Goal: Task Accomplishment & Management: Manage account settings

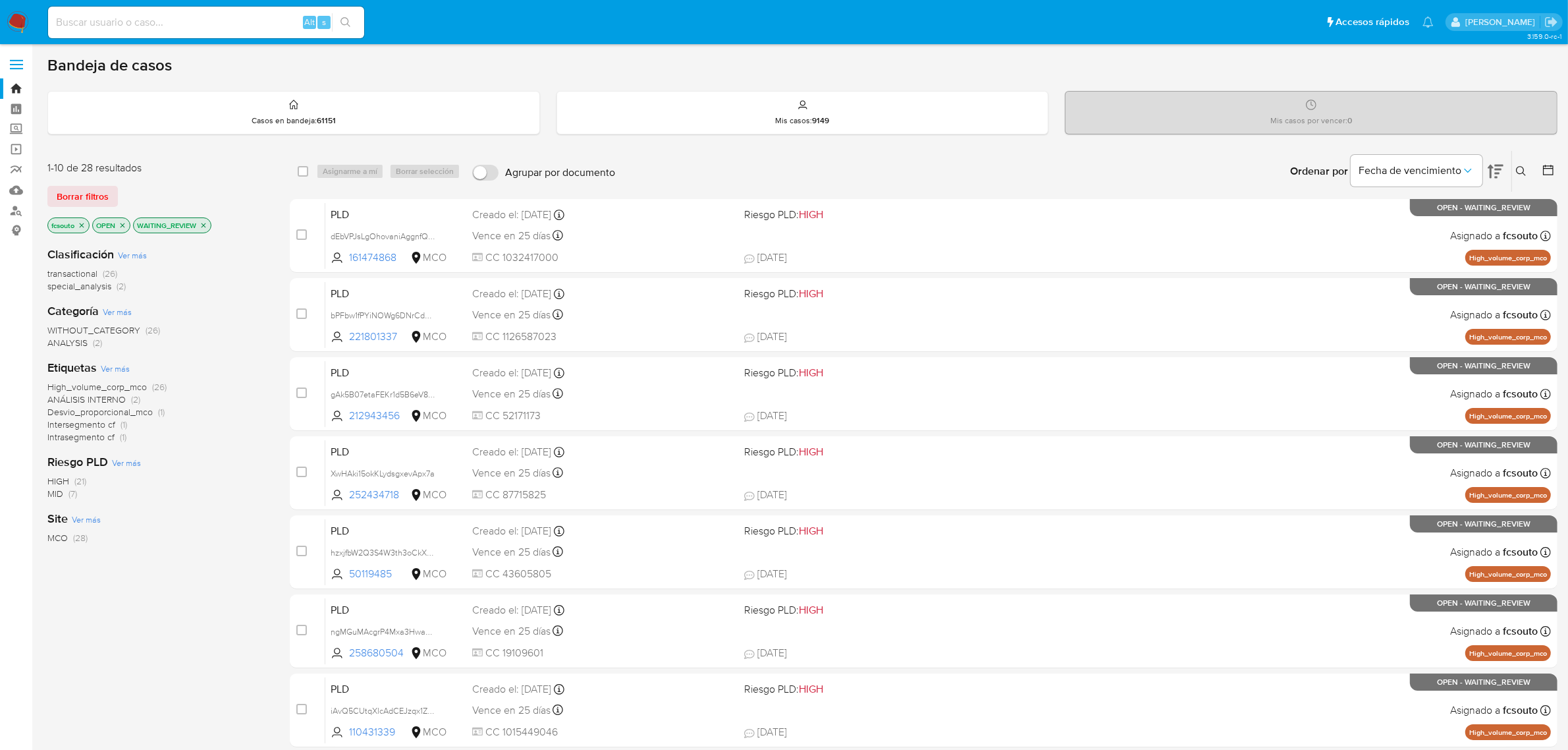
click at [20, 21] on img at bounding box center [18, 23] width 23 height 23
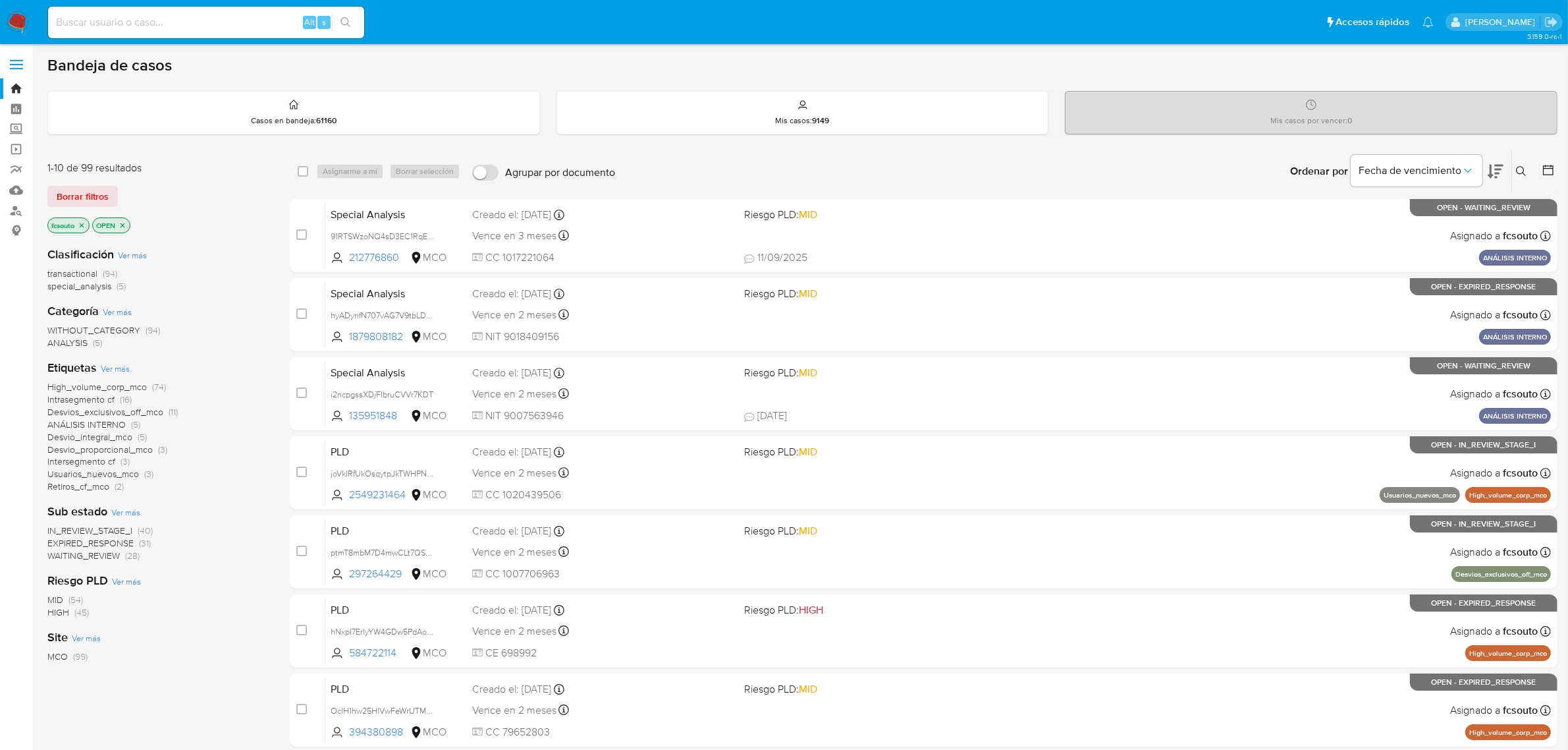
click at [104, 555] on span "WAITING_REVIEW" at bounding box center [83, 555] width 73 height 13
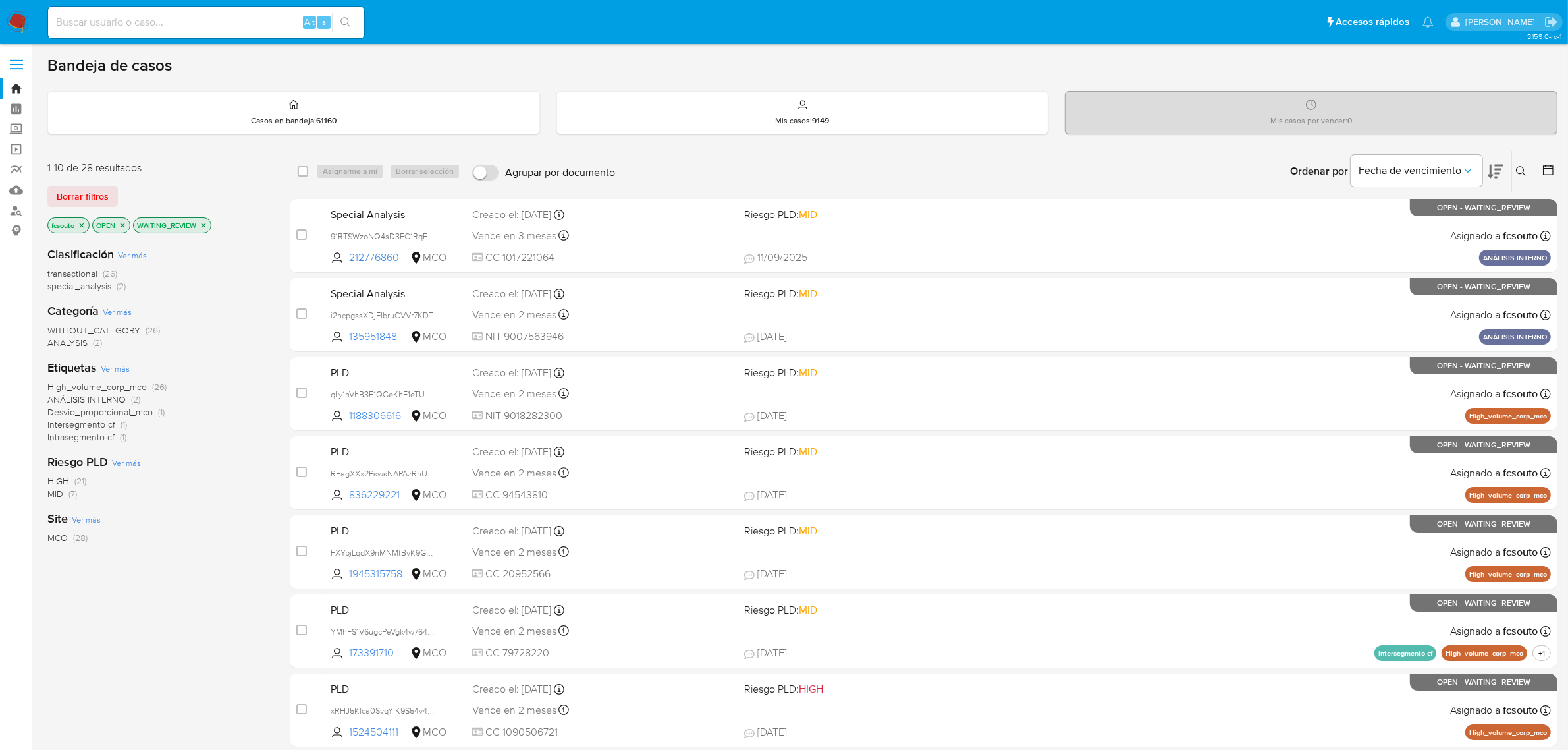
click at [1264, 175] on icon at bounding box center [1495, 171] width 16 height 16
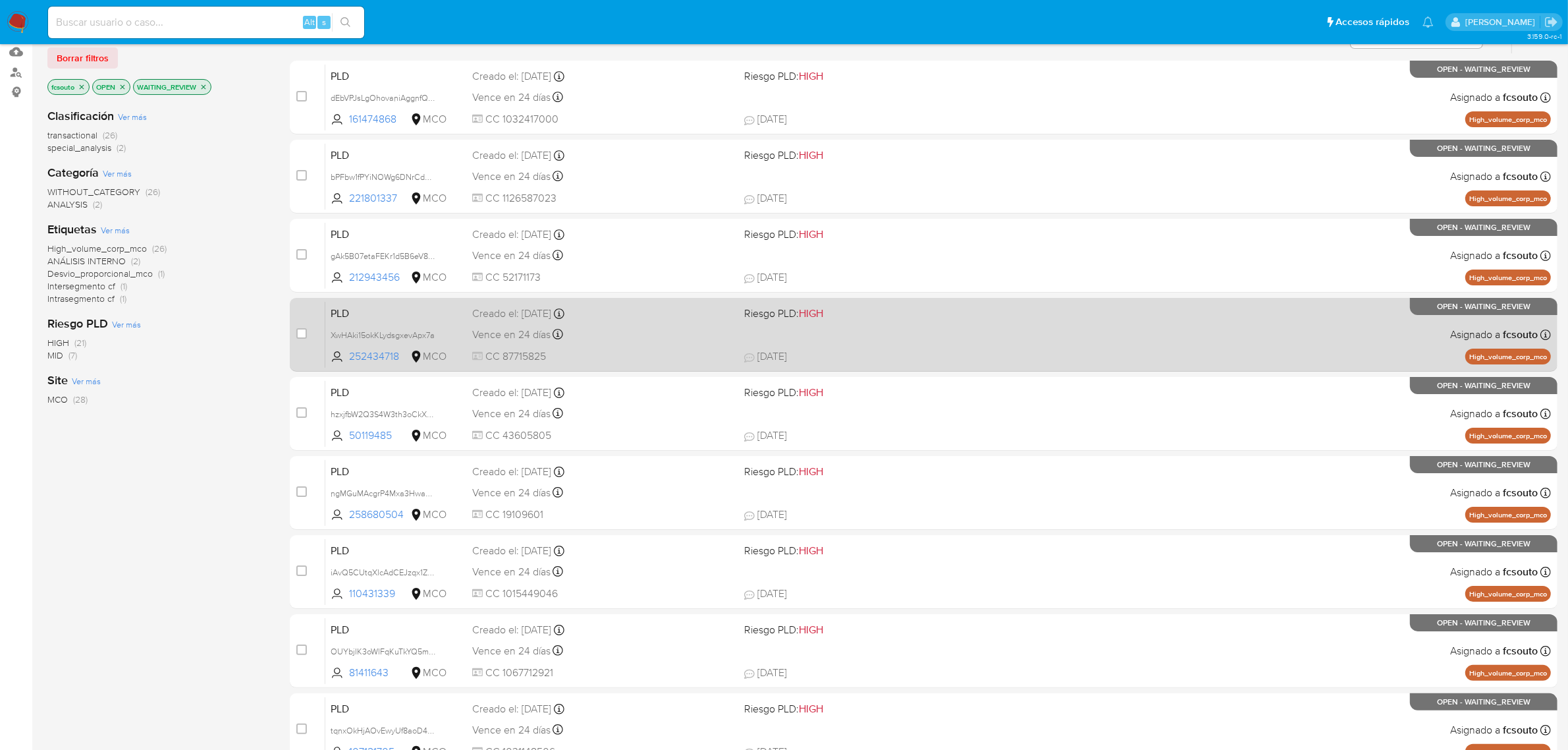
scroll to position [336, 0]
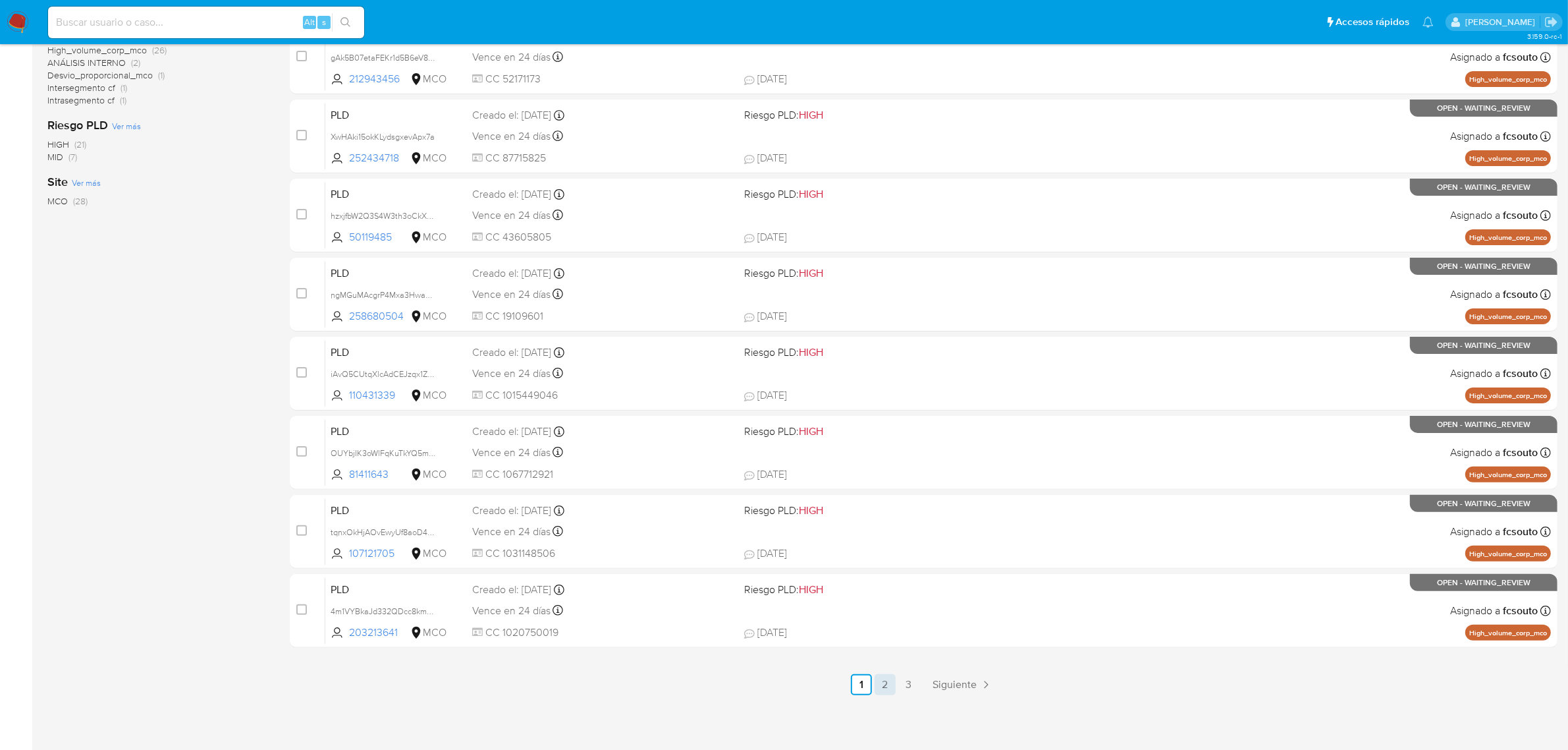
click at [889, 600] on link "2" at bounding box center [885, 685] width 21 height 21
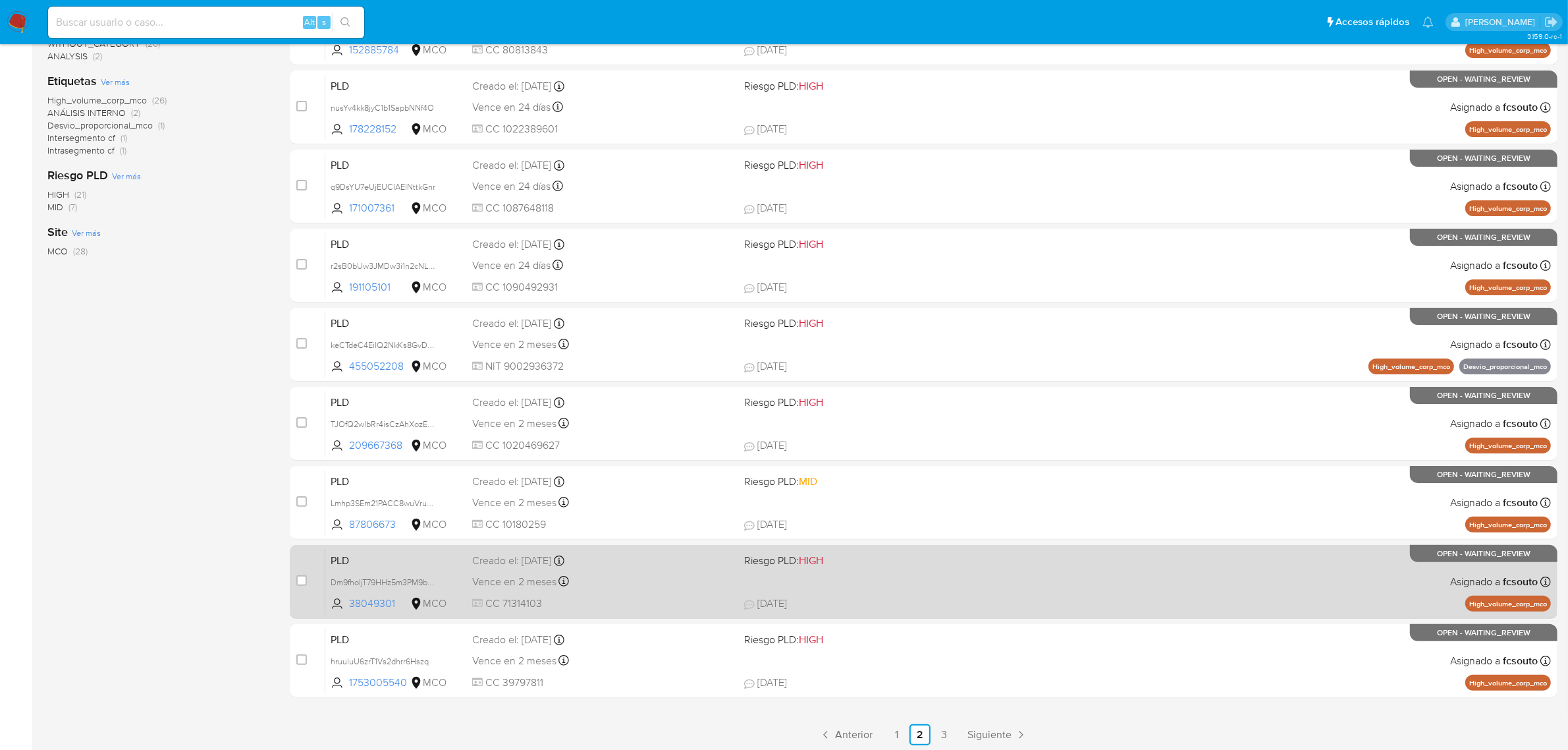
scroll to position [336, 0]
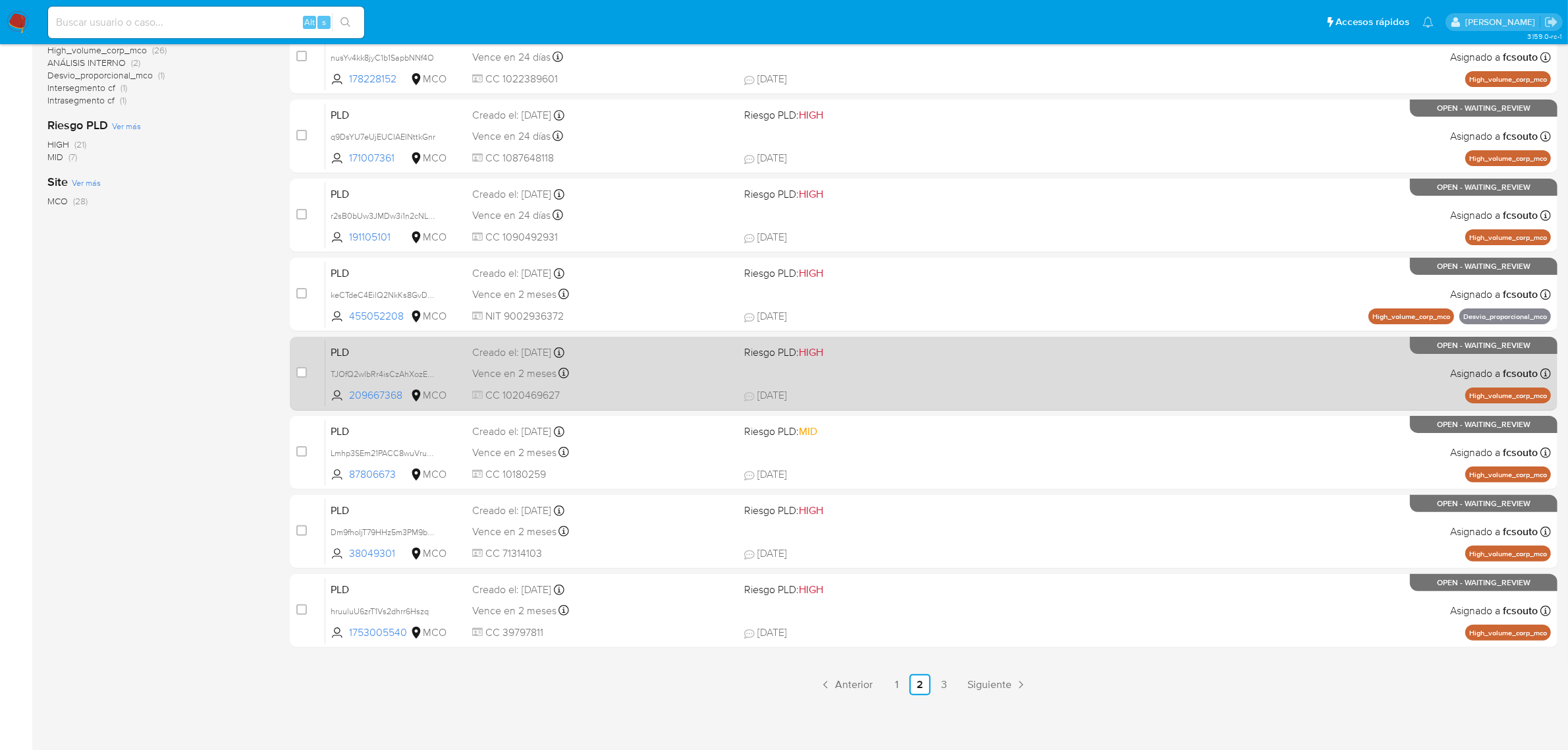
click at [889, 600] on link "1" at bounding box center [896, 685] width 21 height 21
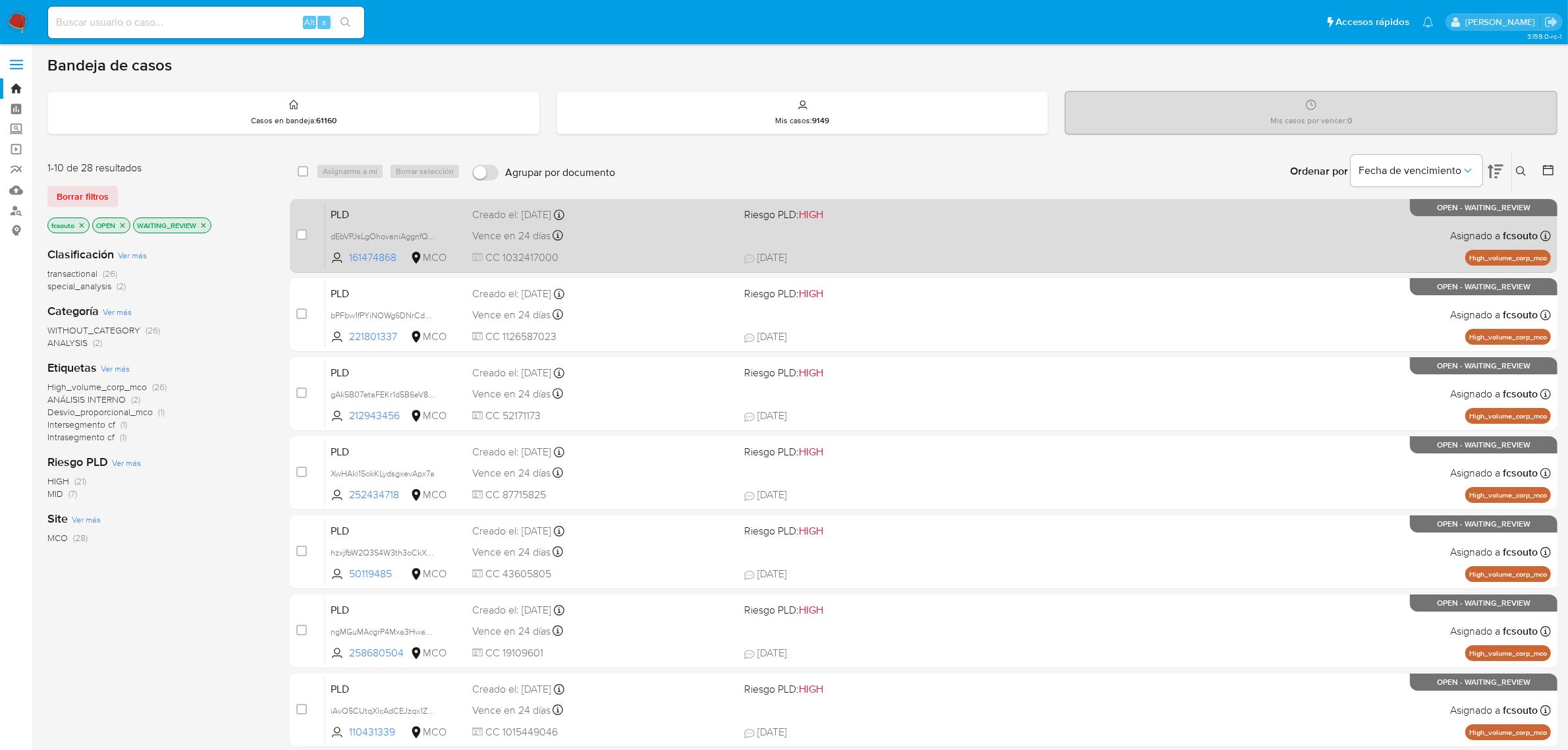
click at [606, 248] on div "PLD dEbVPJsLgOhovaniAggnfQ0J 161474868 MCO Riesgo PLD: HIGH Creado el: 12/07/20…" at bounding box center [938, 235] width 1225 height 66
drag, startPoint x: 304, startPoint y: 239, endPoint x: 314, endPoint y: 216, distance: 25.1
click at [304, 238] on span at bounding box center [301, 234] width 10 height 10
drag, startPoint x: 304, startPoint y: 231, endPoint x: 311, endPoint y: 228, distance: 7.6
click at [304, 232] on input "checkbox" at bounding box center [301, 234] width 10 height 10
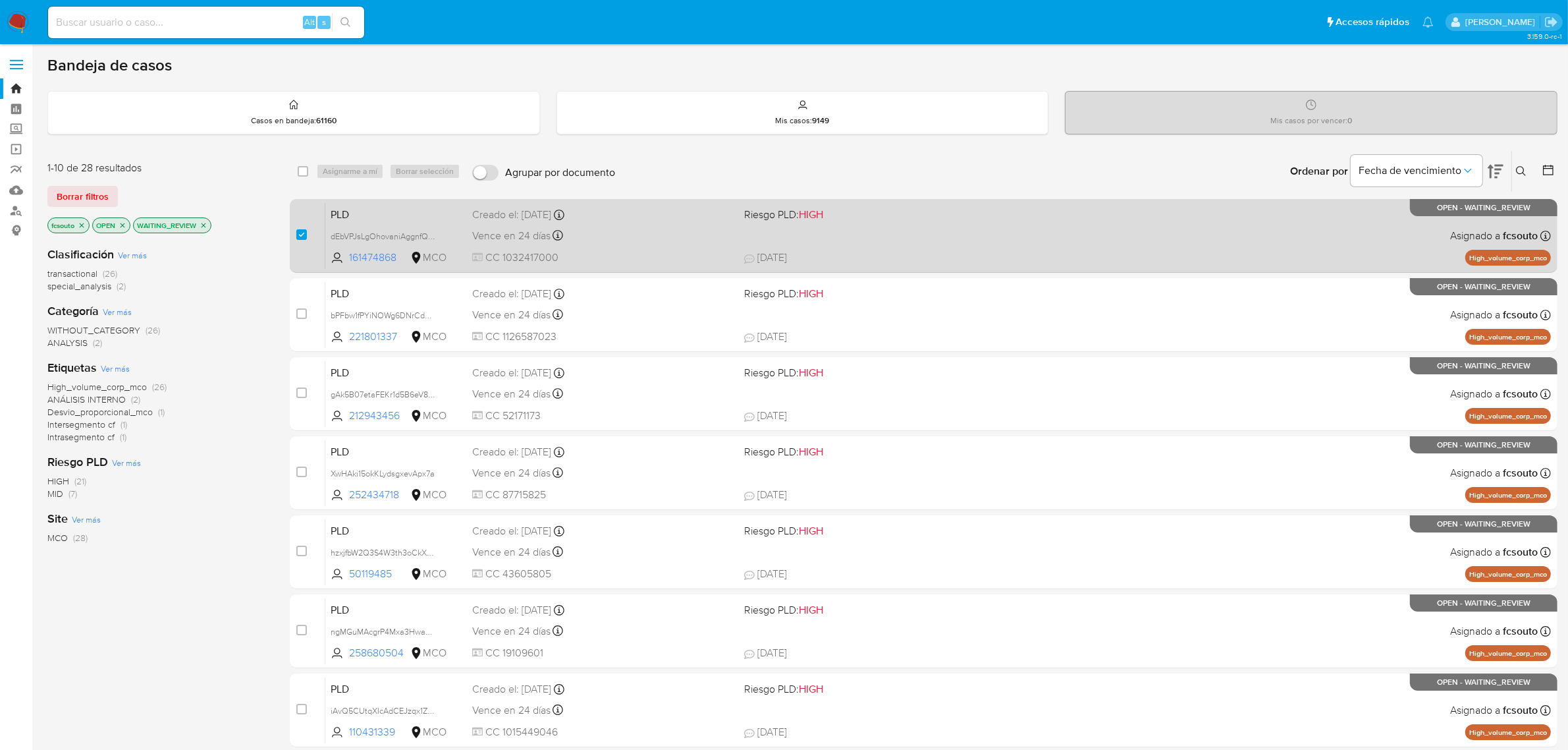
checkbox input "true"
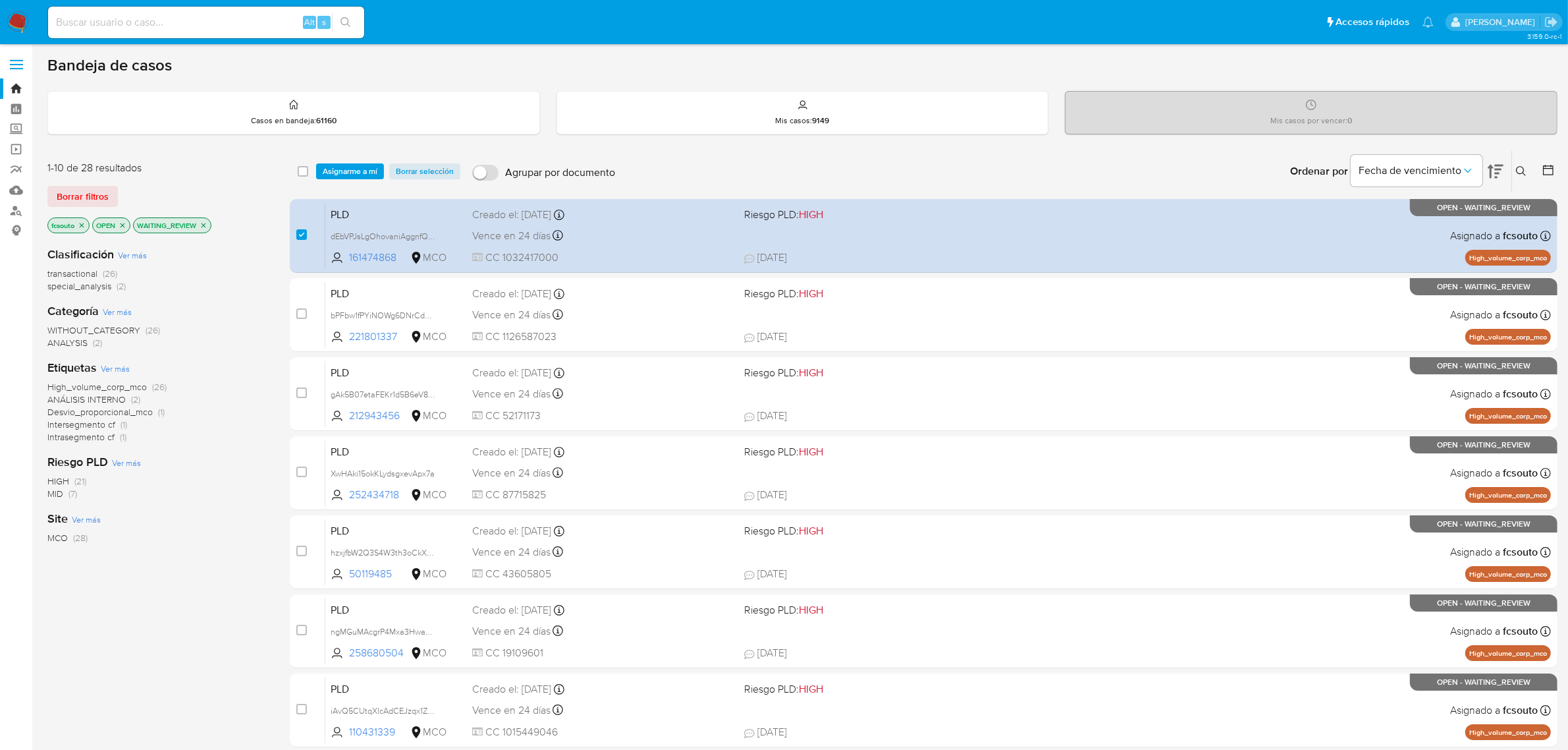
click at [358, 178] on span "Asignarme a mí" at bounding box center [350, 171] width 55 height 13
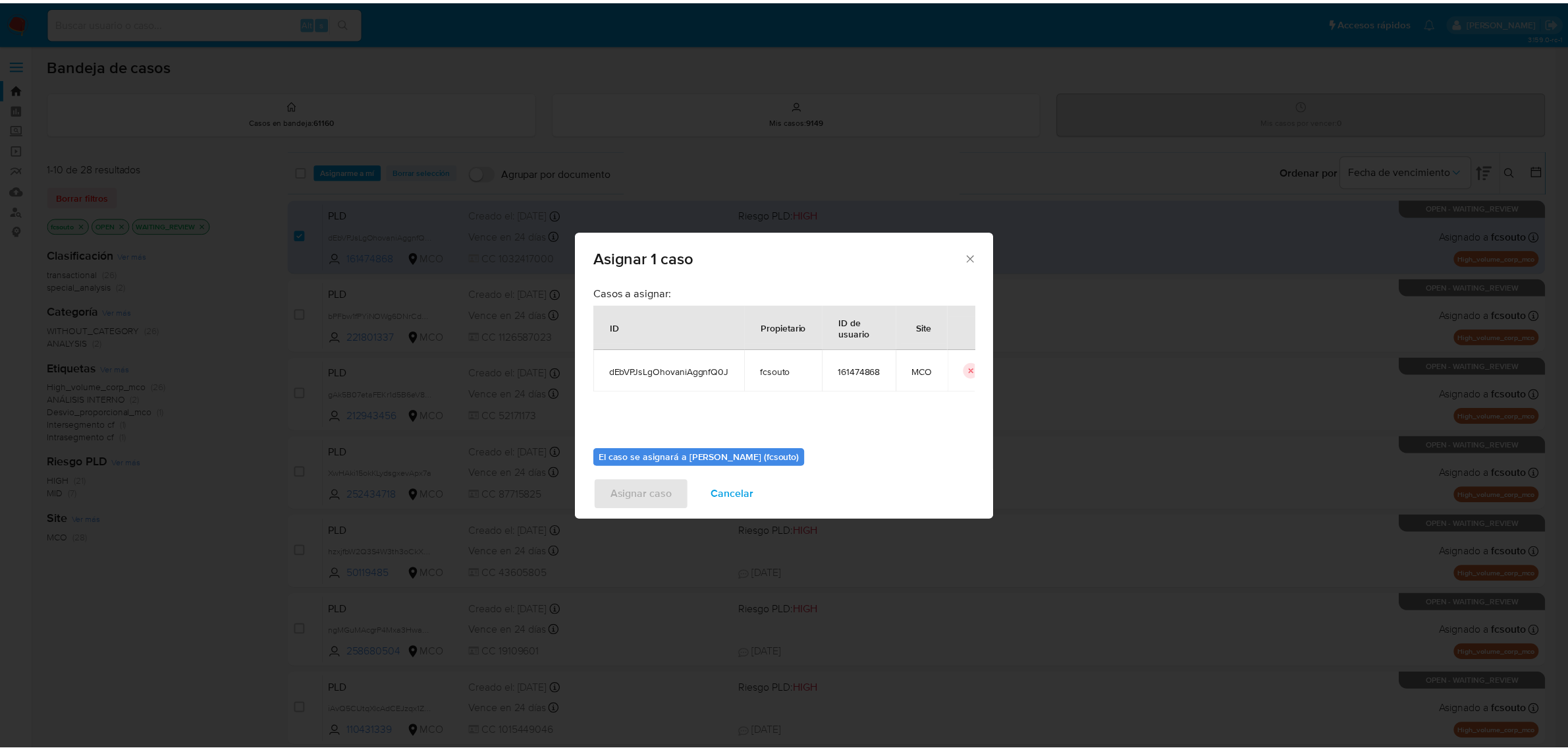
scroll to position [67, 0]
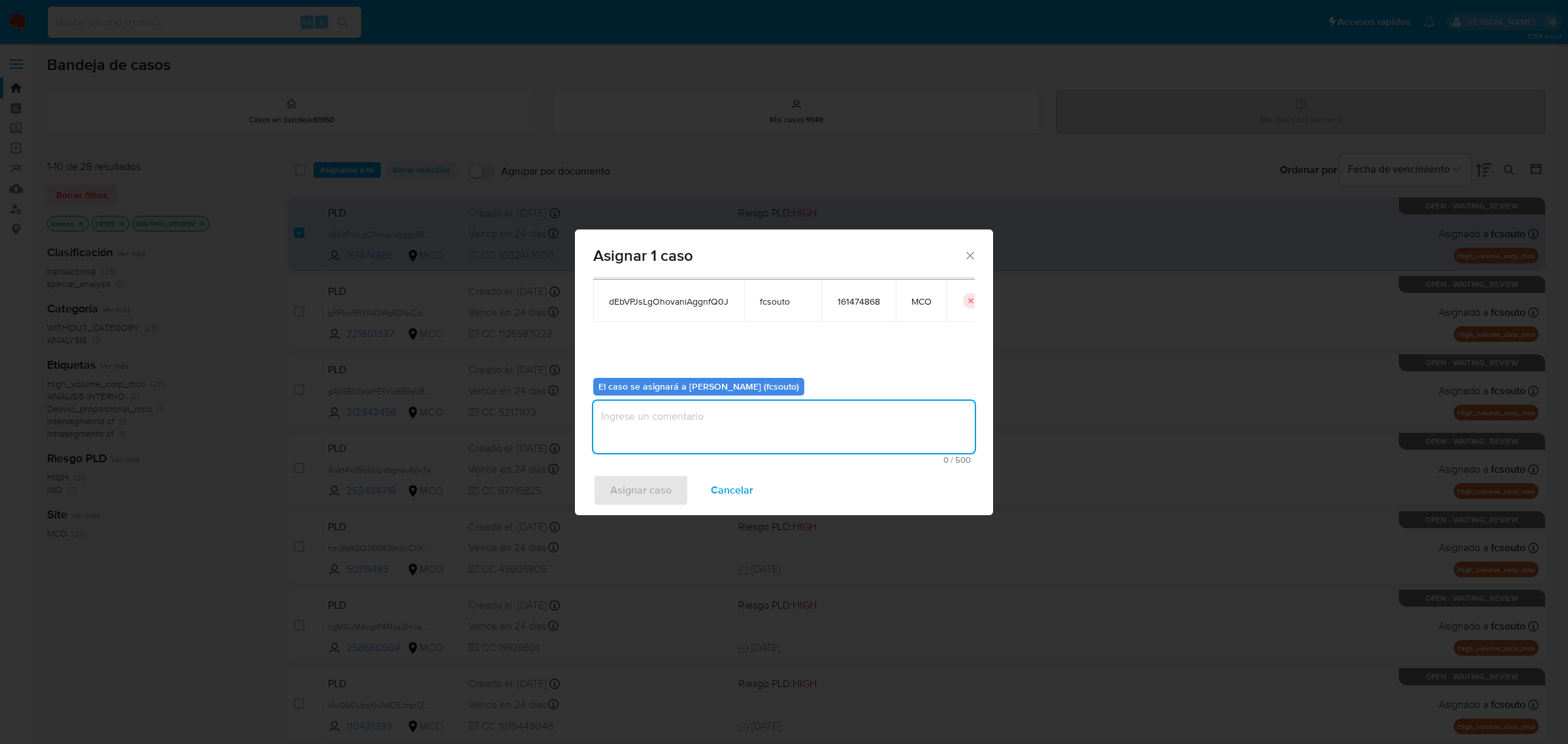
click at [719, 423] on textarea "assign-modal" at bounding box center [783, 427] width 381 height 52
type textarea "Asignación manual"
click at [654, 495] on span "Asignar caso" at bounding box center [642, 490] width 62 height 29
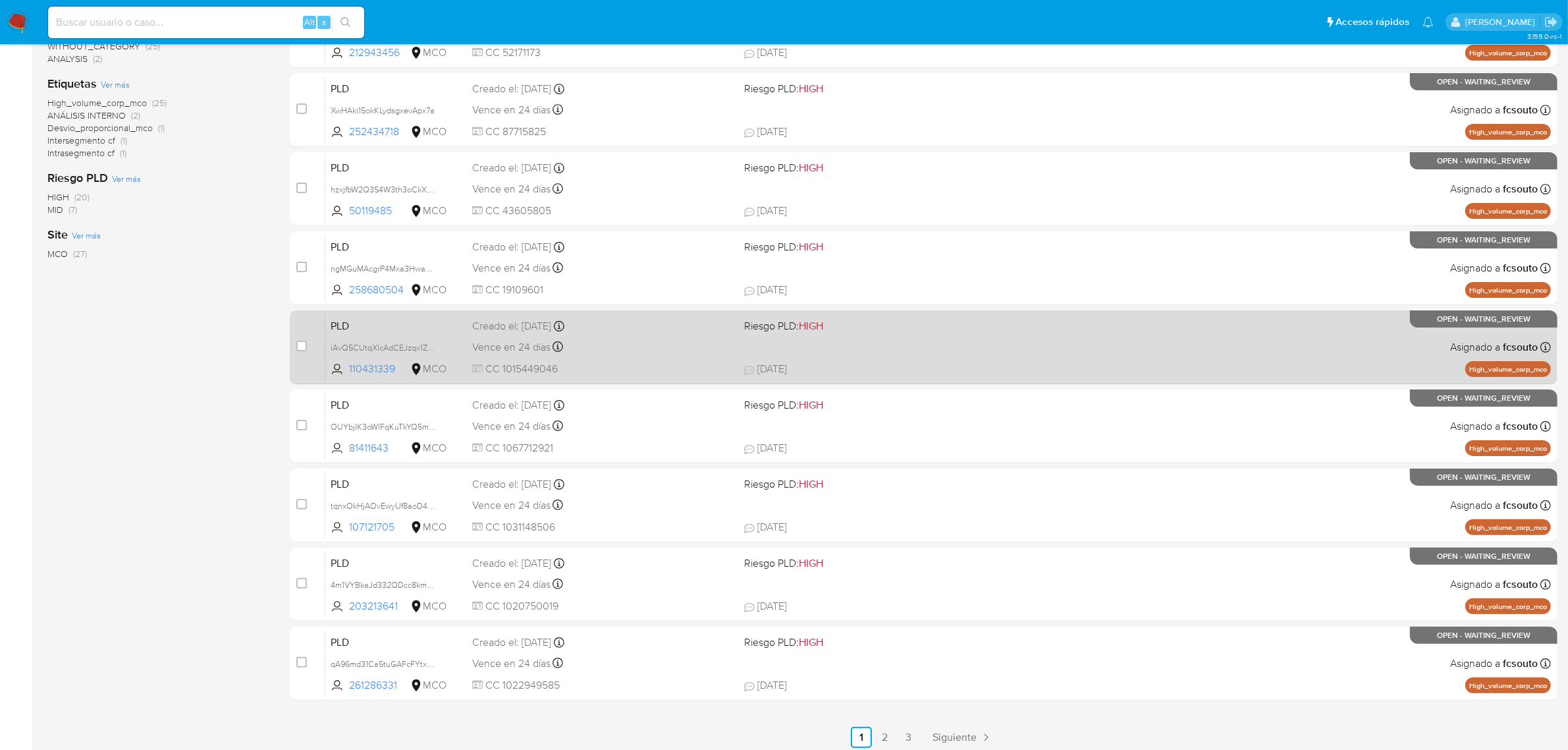
scroll to position [336, 0]
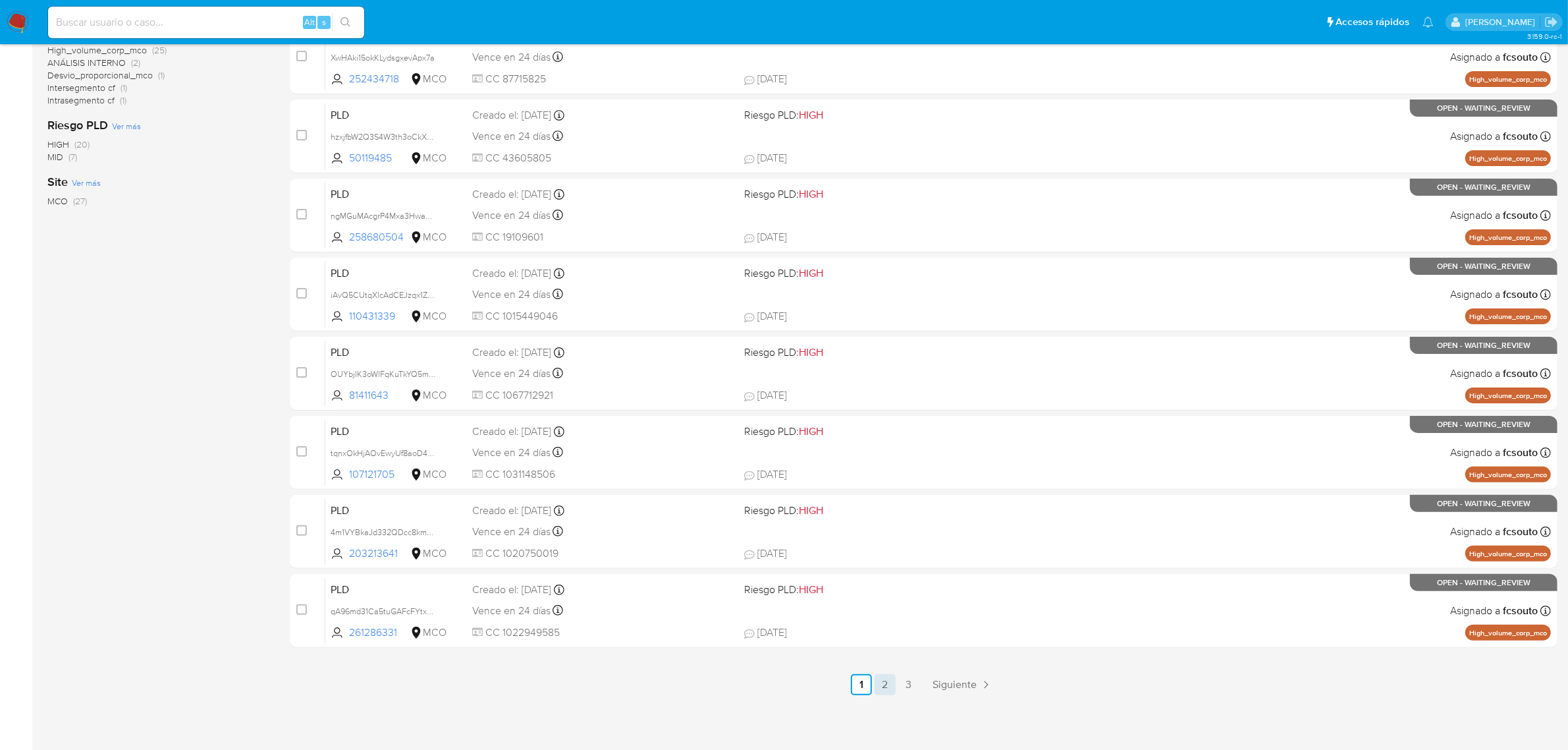
click at [887, 600] on link "2" at bounding box center [885, 685] width 21 height 21
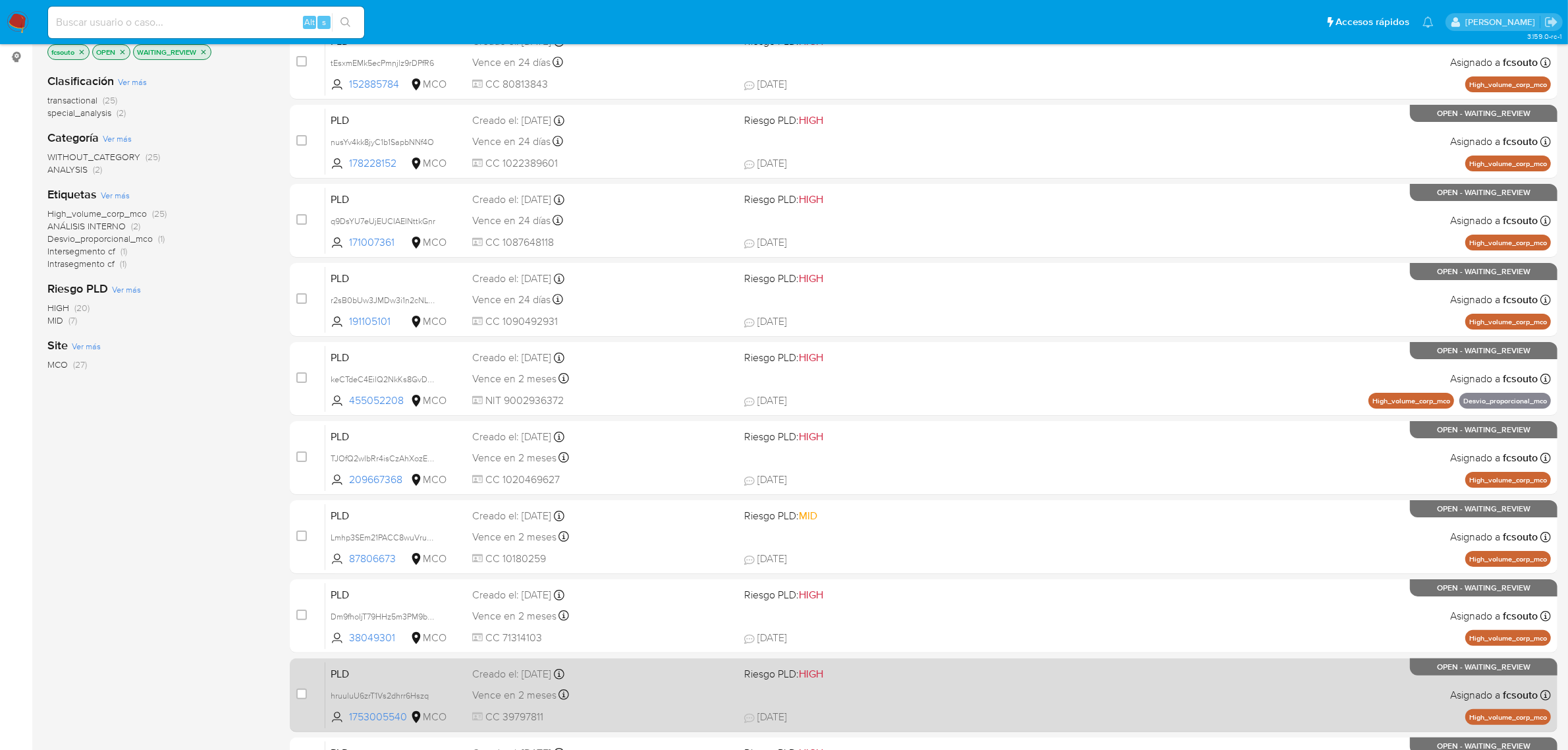
scroll to position [336, 0]
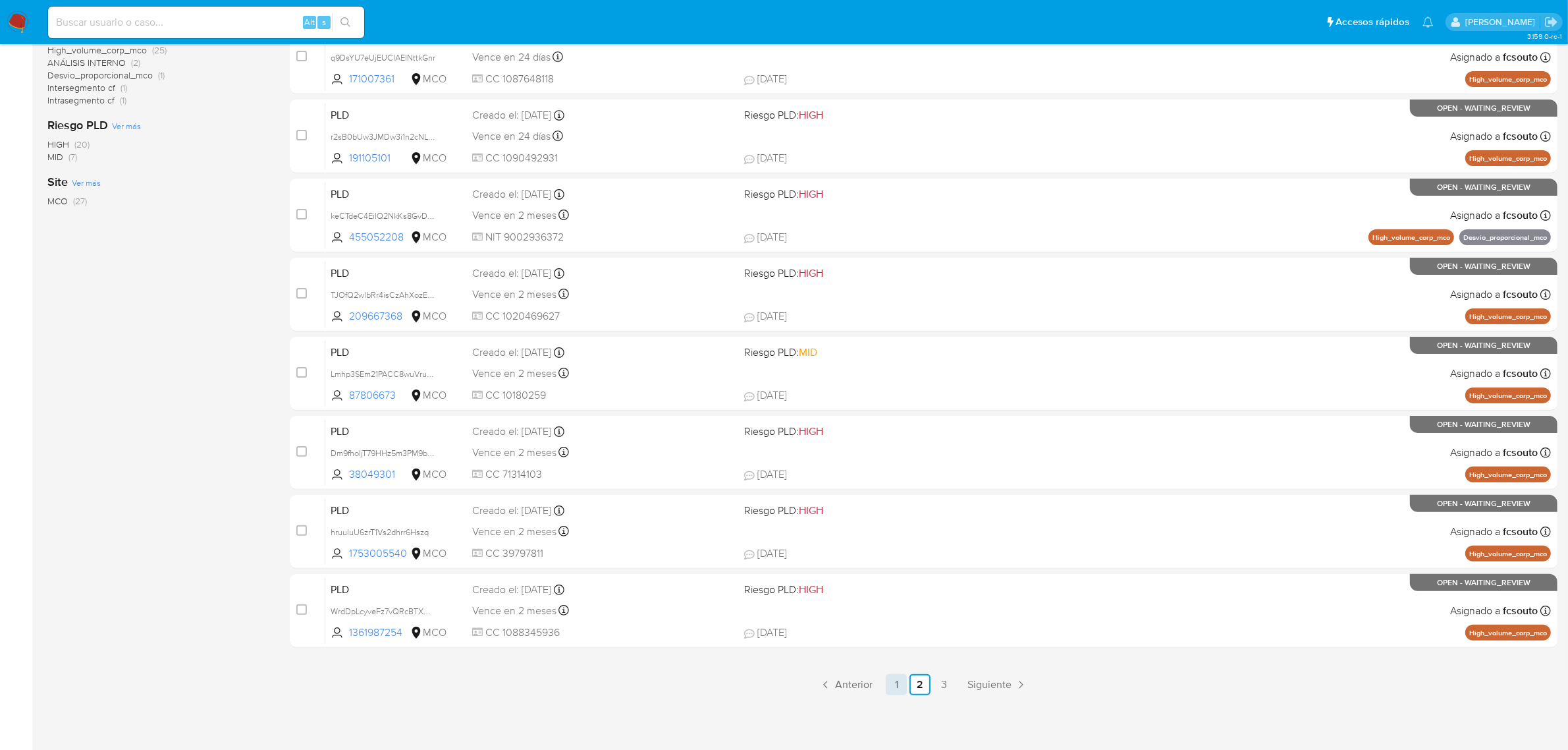
click at [901, 600] on link "1" at bounding box center [896, 685] width 21 height 21
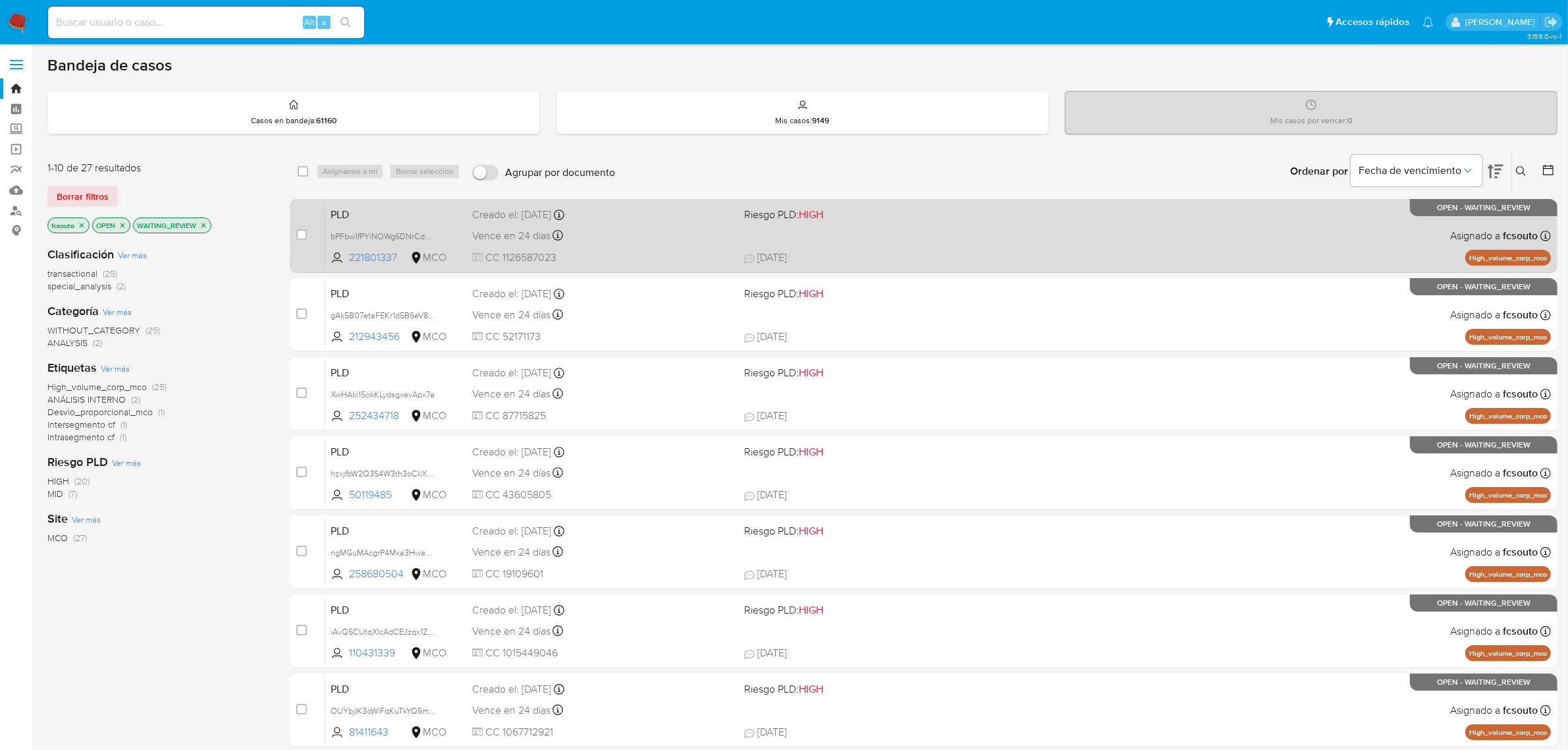
click at [666, 235] on div "Vence en 24 días Vence el 10/10/2025 07:06:47" at bounding box center [603, 235] width 262 height 18
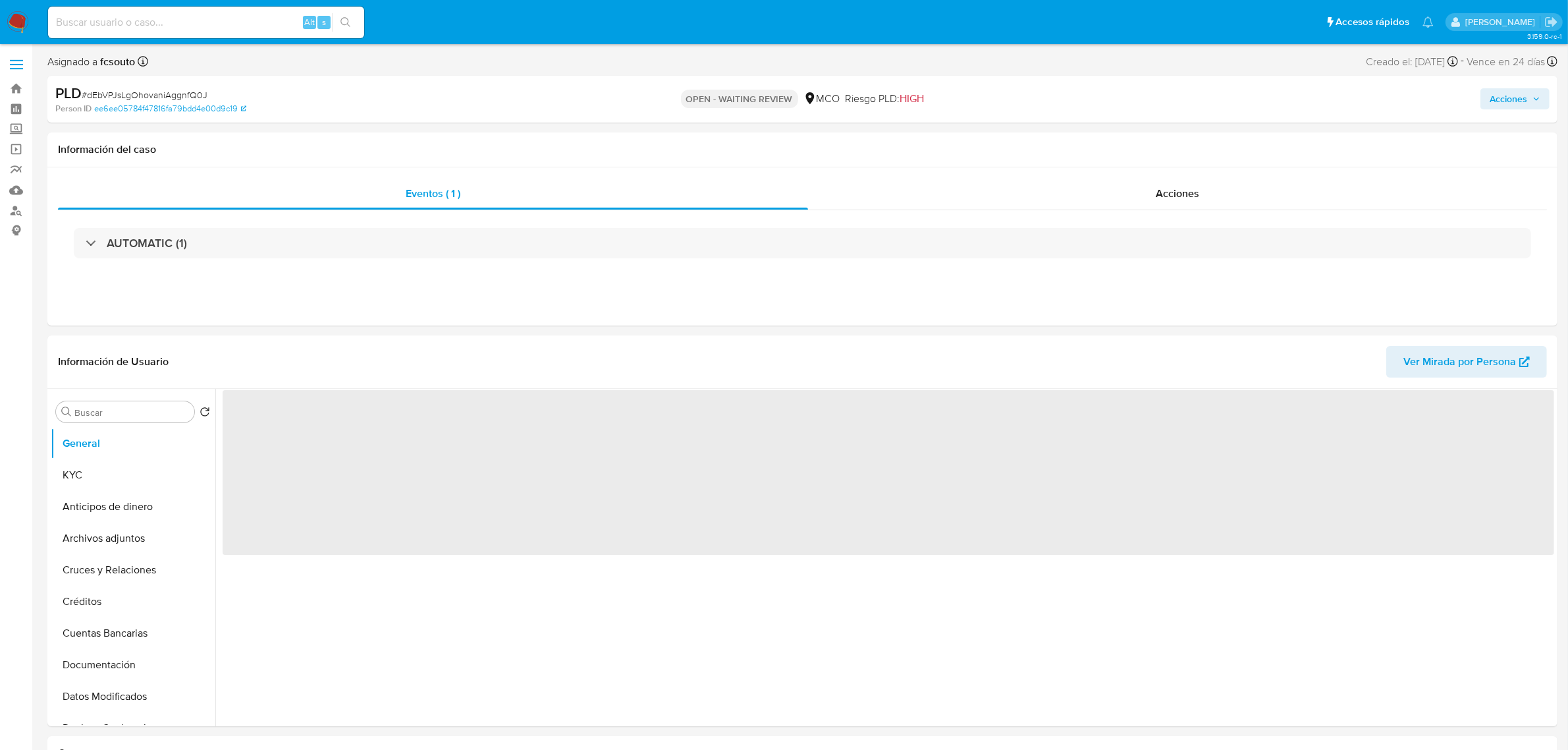
select select "10"
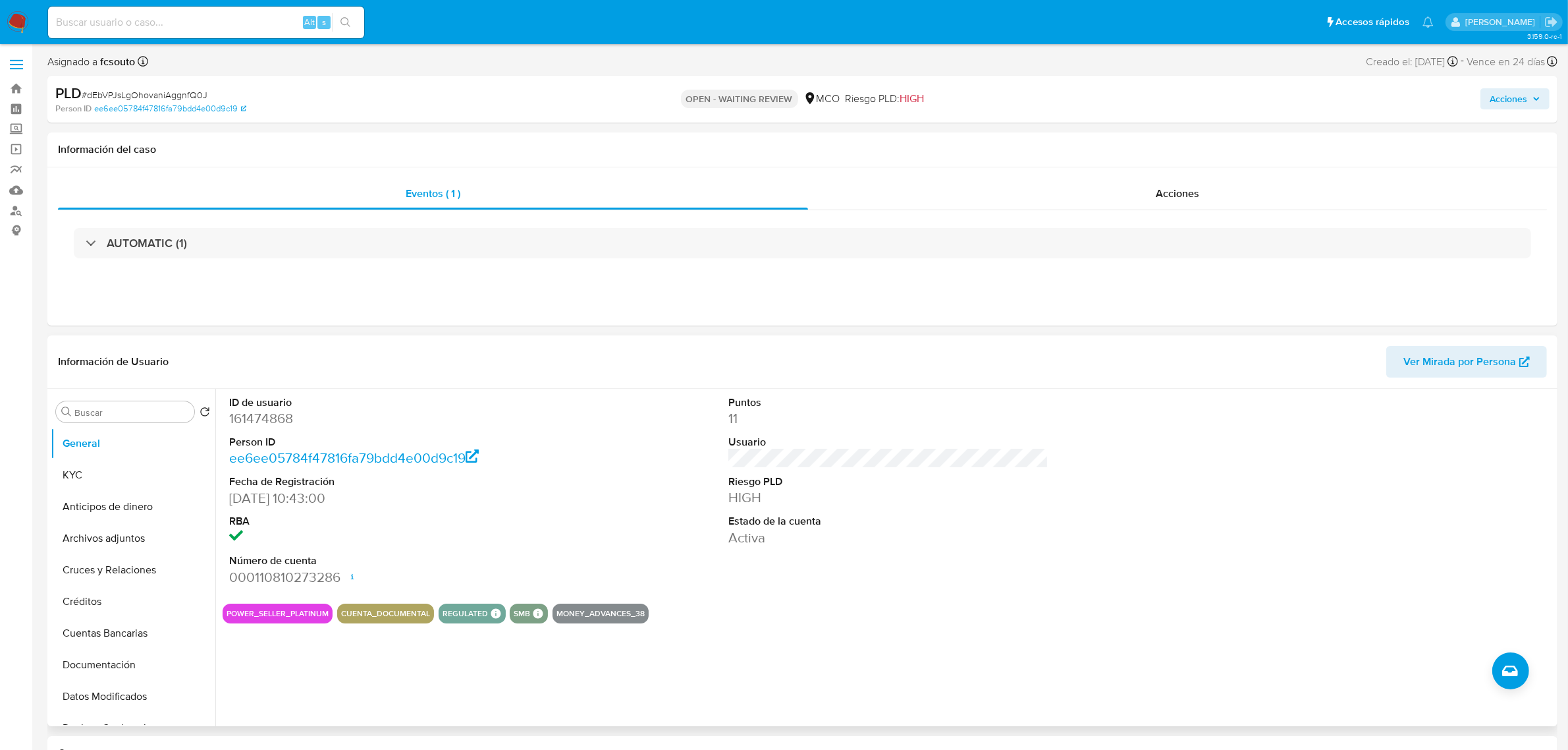
click at [241, 411] on dd "161474868" at bounding box center [389, 418] width 320 height 19
copy dd "161474868"
click at [528, 411] on dd "161474868" at bounding box center [389, 418] width 320 height 19
click at [244, 419] on dd "161474868" at bounding box center [389, 418] width 320 height 19
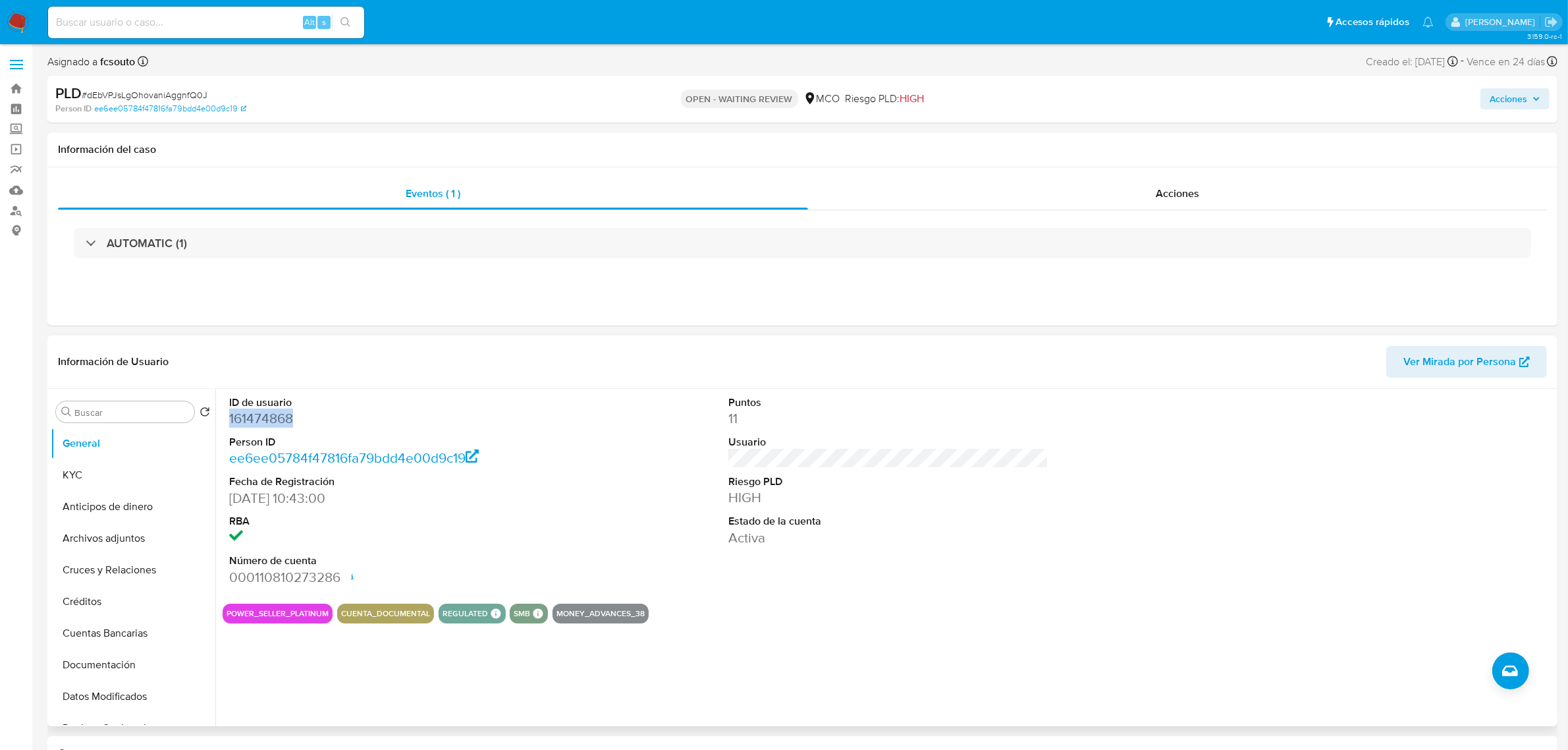
click at [244, 419] on dd "161474868" at bounding box center [389, 418] width 320 height 19
copy dd "161474868"
click at [282, 418] on dd "161474868" at bounding box center [389, 418] width 320 height 19
click at [270, 418] on dd "161474868" at bounding box center [389, 418] width 320 height 19
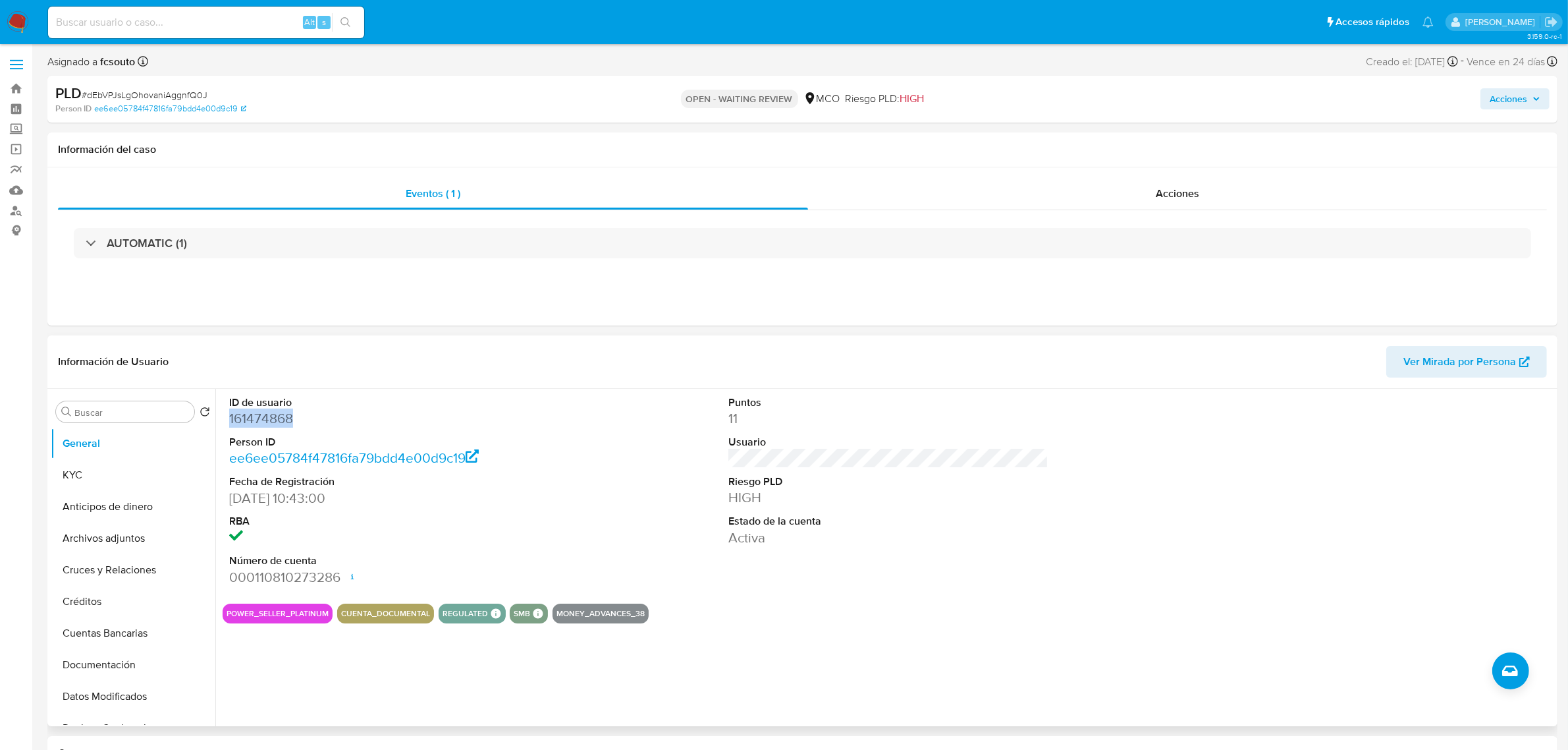
click at [270, 418] on dd "161474868" at bounding box center [389, 418] width 320 height 19
click at [261, 413] on dd "161474868" at bounding box center [389, 418] width 320 height 19
drag, startPoint x: 282, startPoint y: 428, endPoint x: 273, endPoint y: 426, distance: 9.2
click at [281, 428] on dd "161474868" at bounding box center [389, 418] width 320 height 19
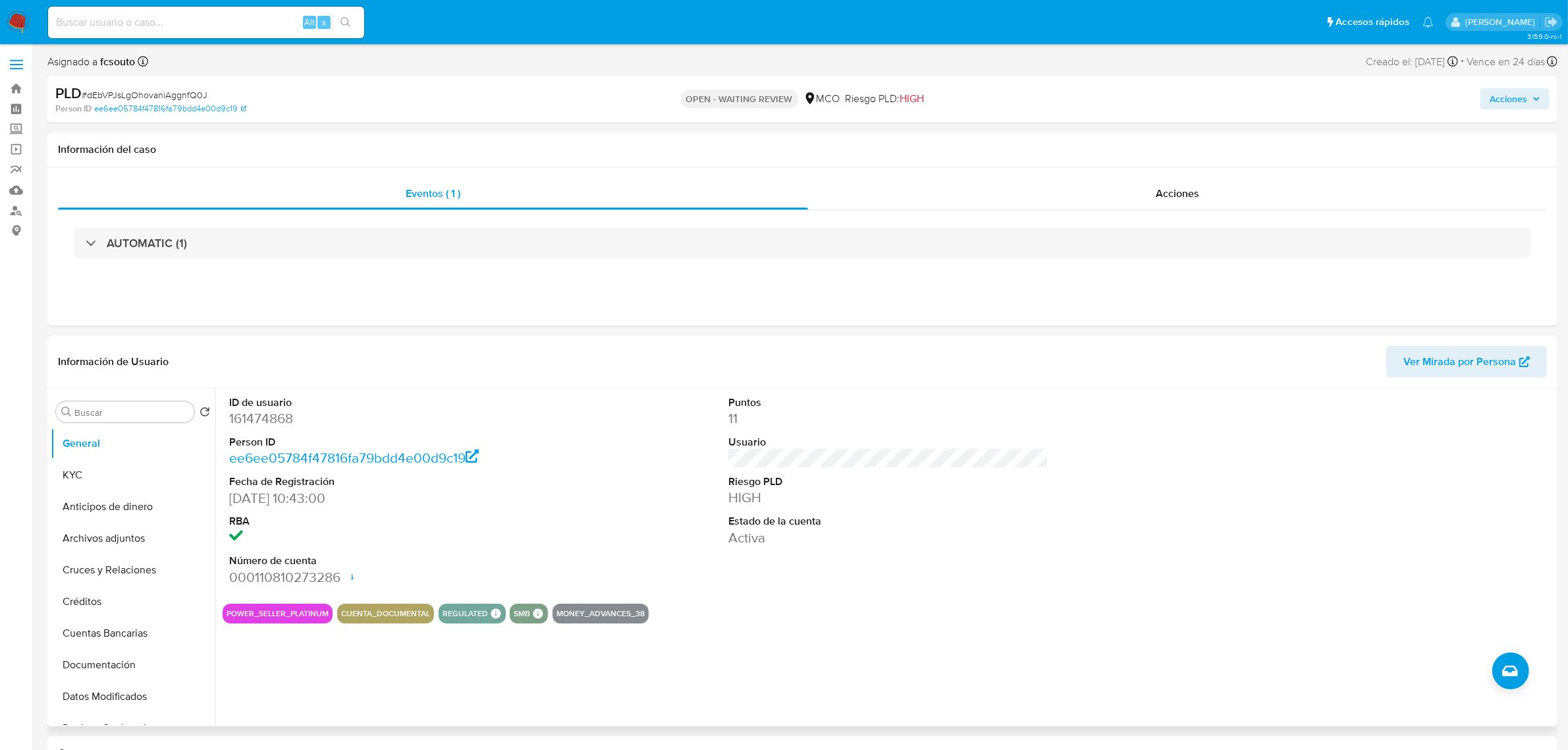
click at [267, 504] on dd "26/06/2014 10:43:00" at bounding box center [389, 499] width 320 height 19
click at [254, 425] on dd "161474868" at bounding box center [389, 418] width 320 height 19
copy dd "161474868"
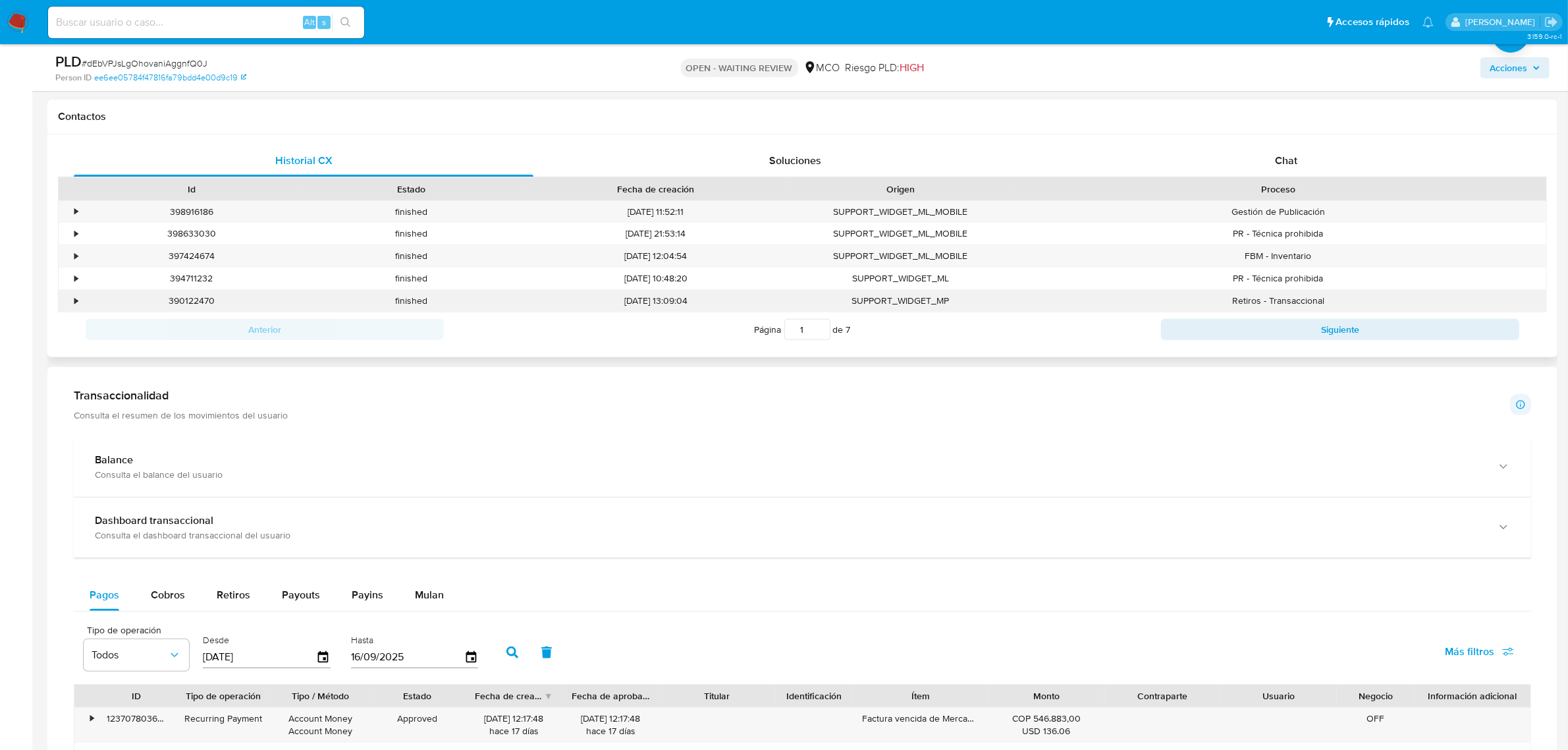
scroll to position [494, 0]
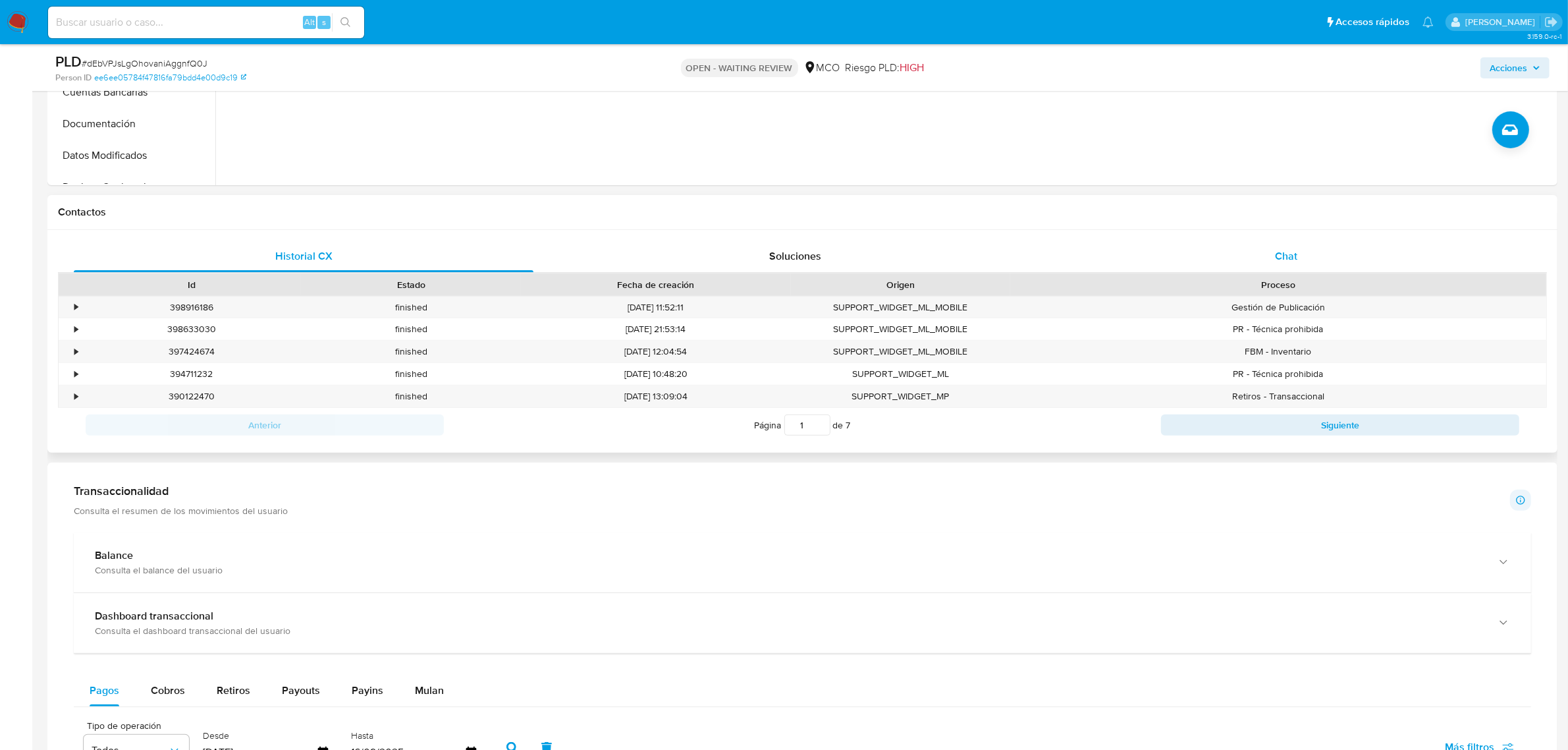
click at [1284, 248] on span "Chat" at bounding box center [1286, 256] width 23 height 15
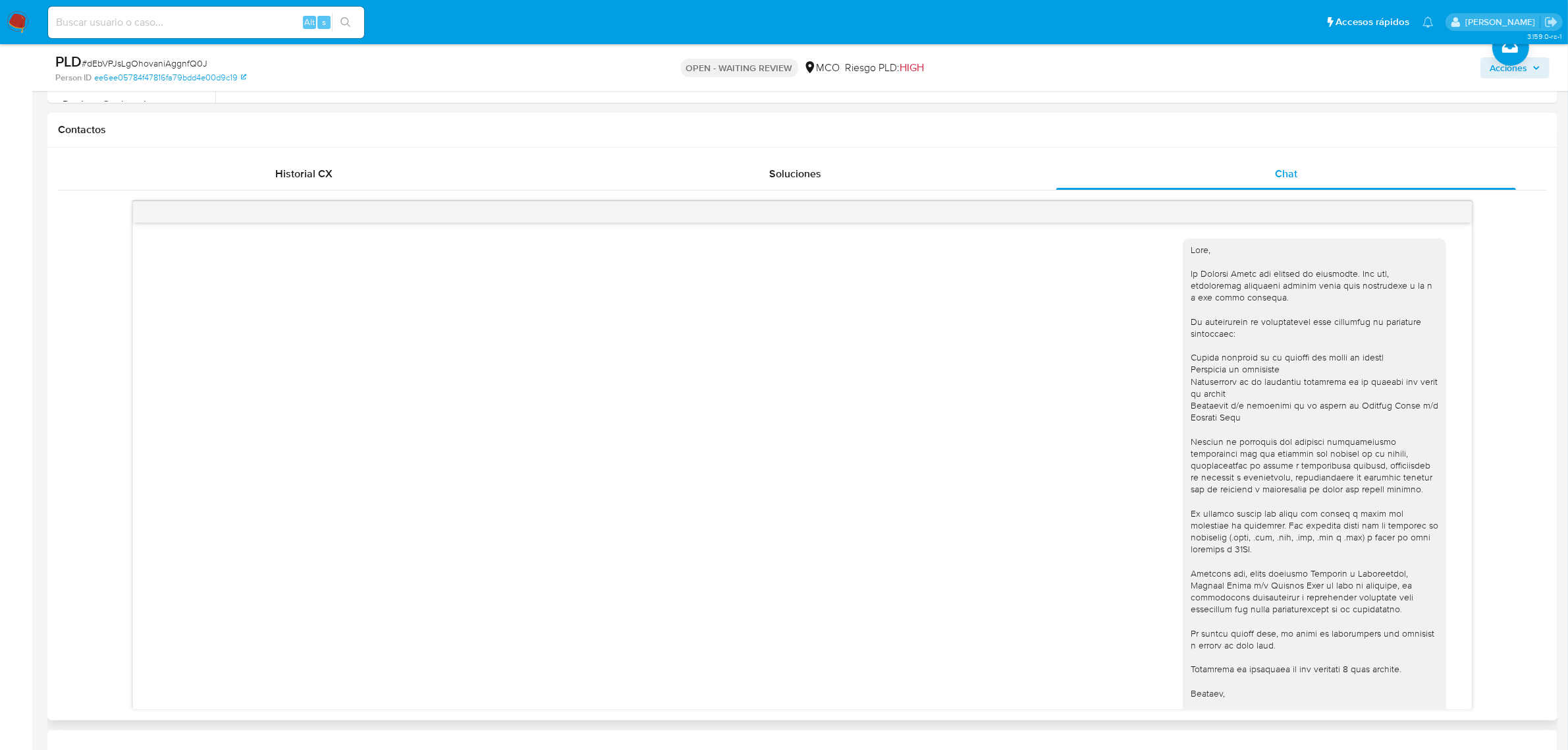
scroll to position [178, 0]
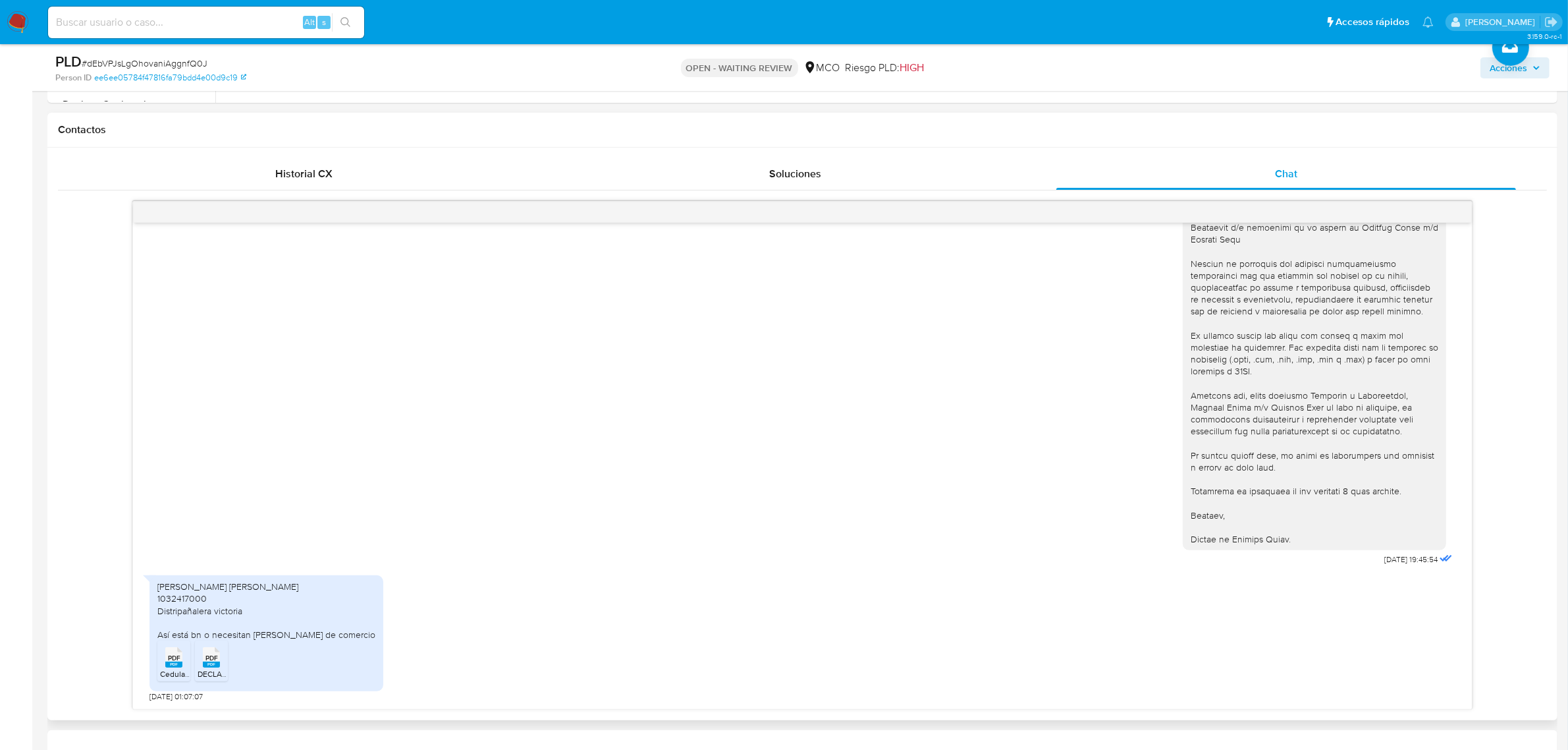
click at [211, 671] on span "DECLARACION DE RENTA AG2023_DAVID QUINTANA.pdf" at bounding box center [311, 673] width 227 height 11
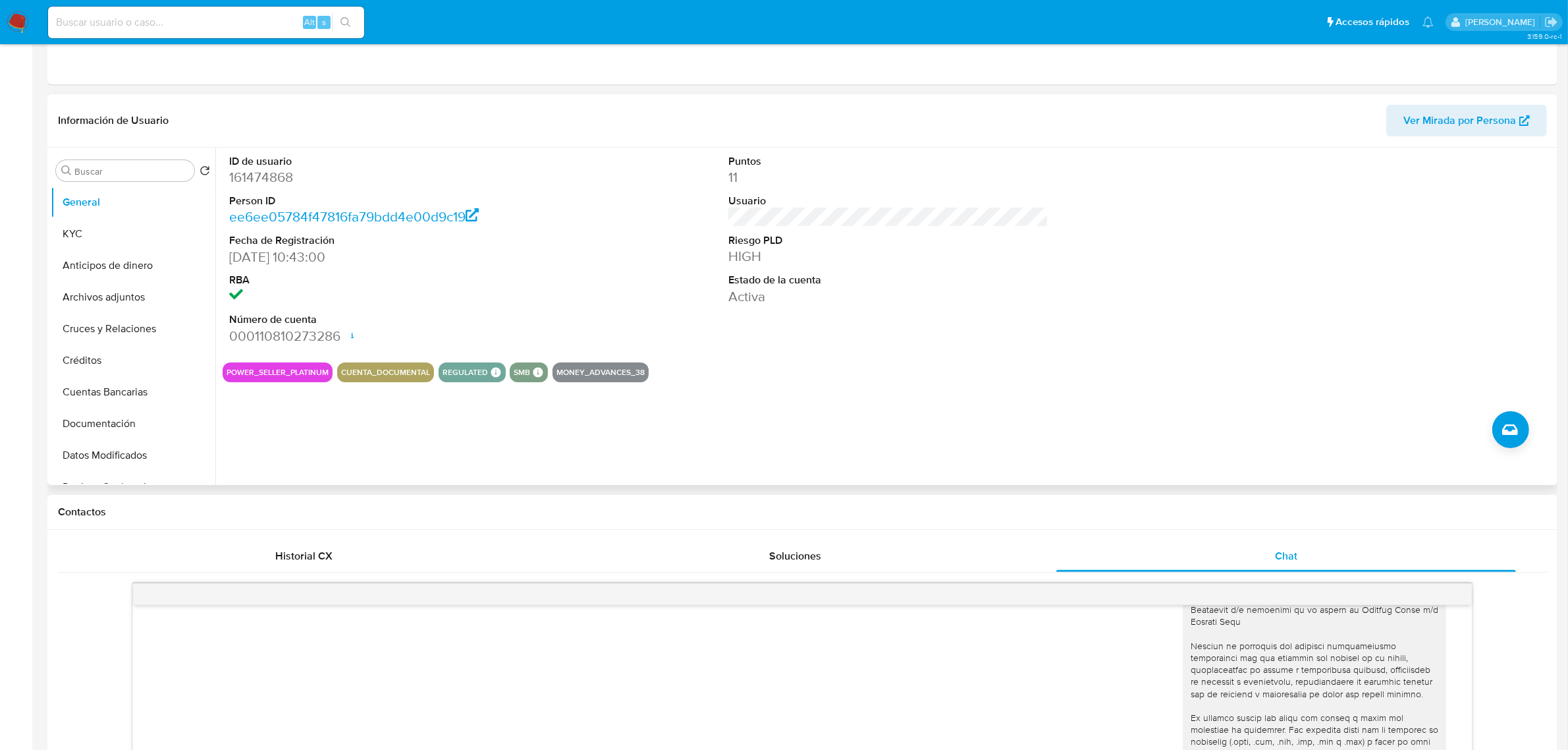
scroll to position [0, 0]
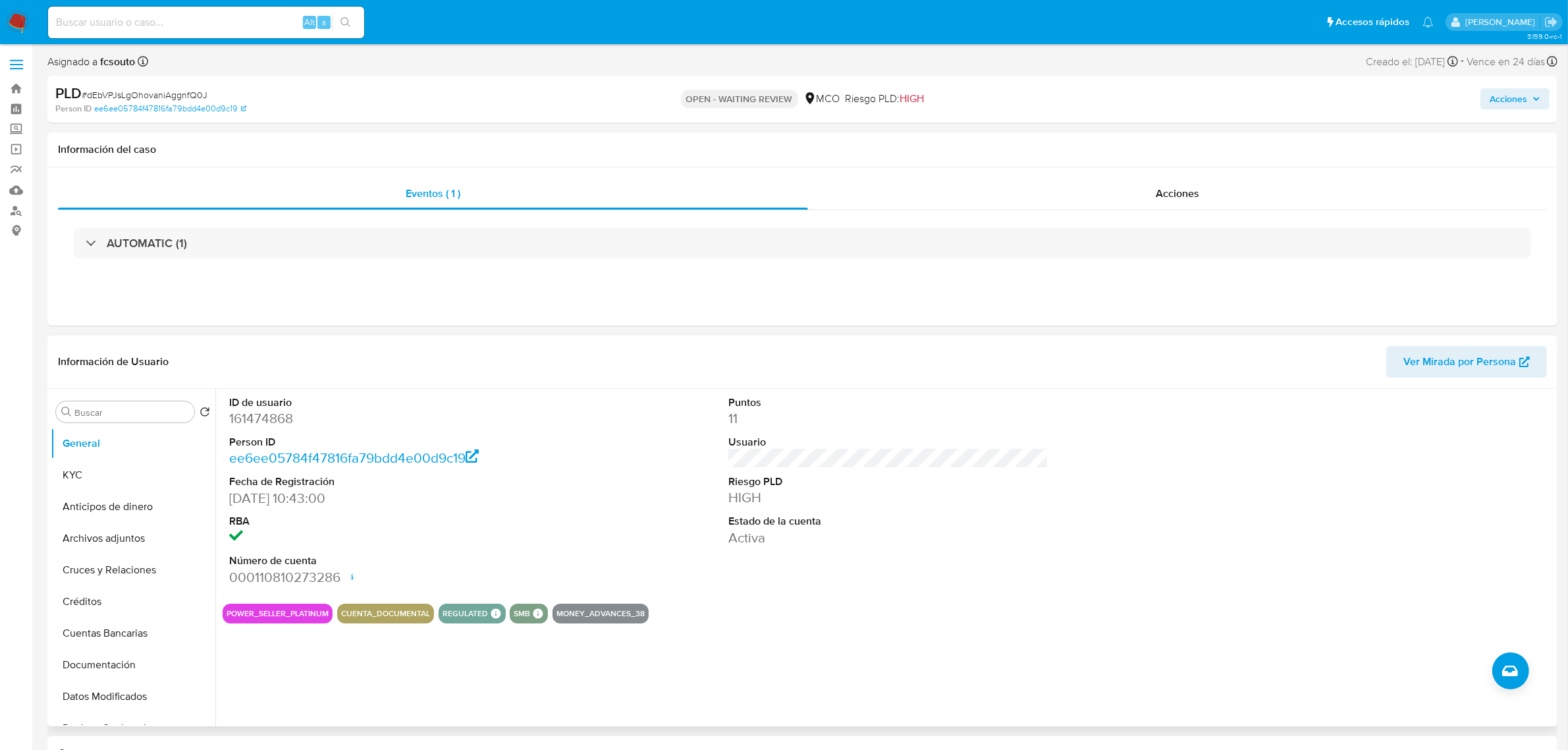
click at [237, 422] on dd "161474868" at bounding box center [389, 418] width 320 height 19
copy dd "161474868"
click at [126, 531] on button "Archivos adjuntos" at bounding box center [127, 537] width 154 height 31
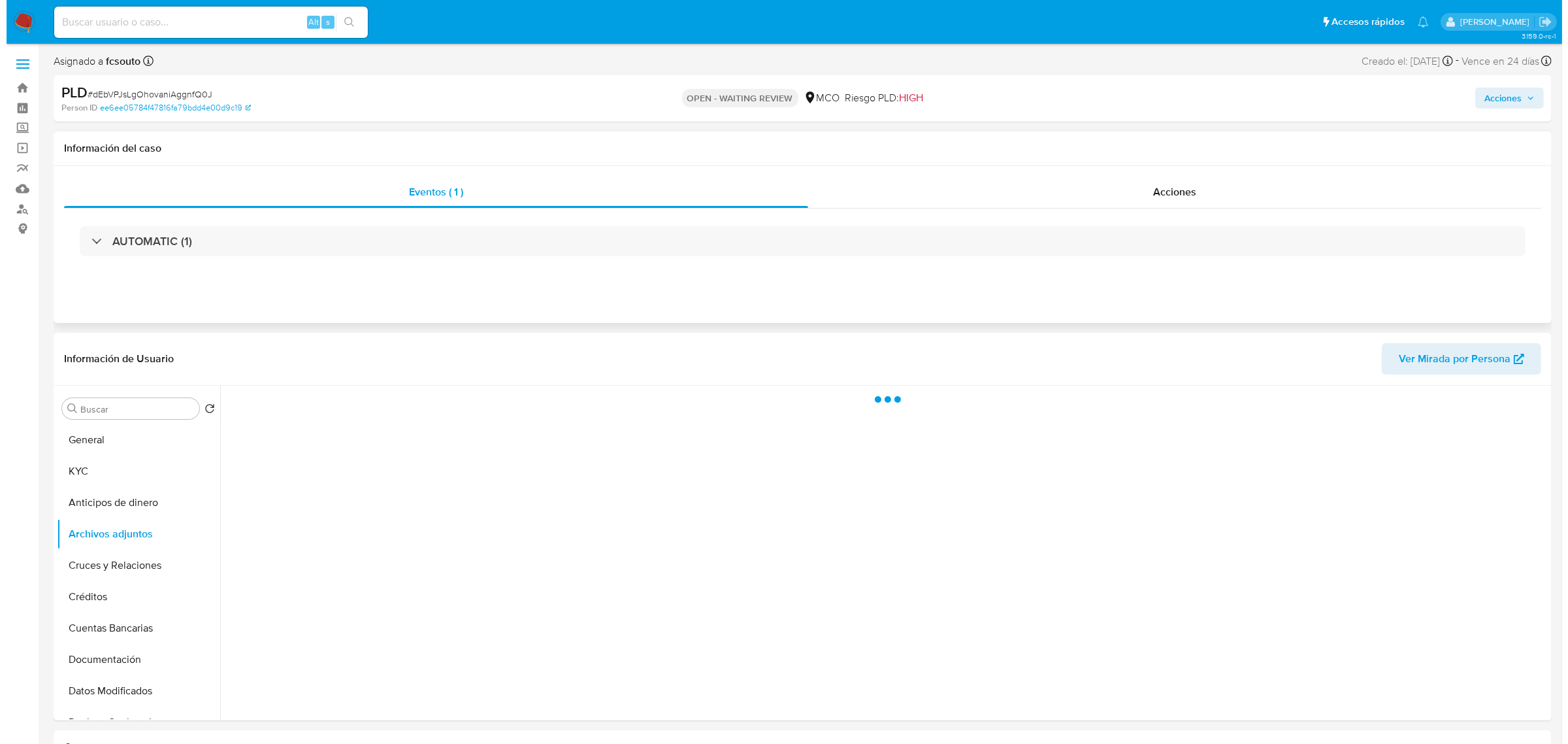
scroll to position [82, 0]
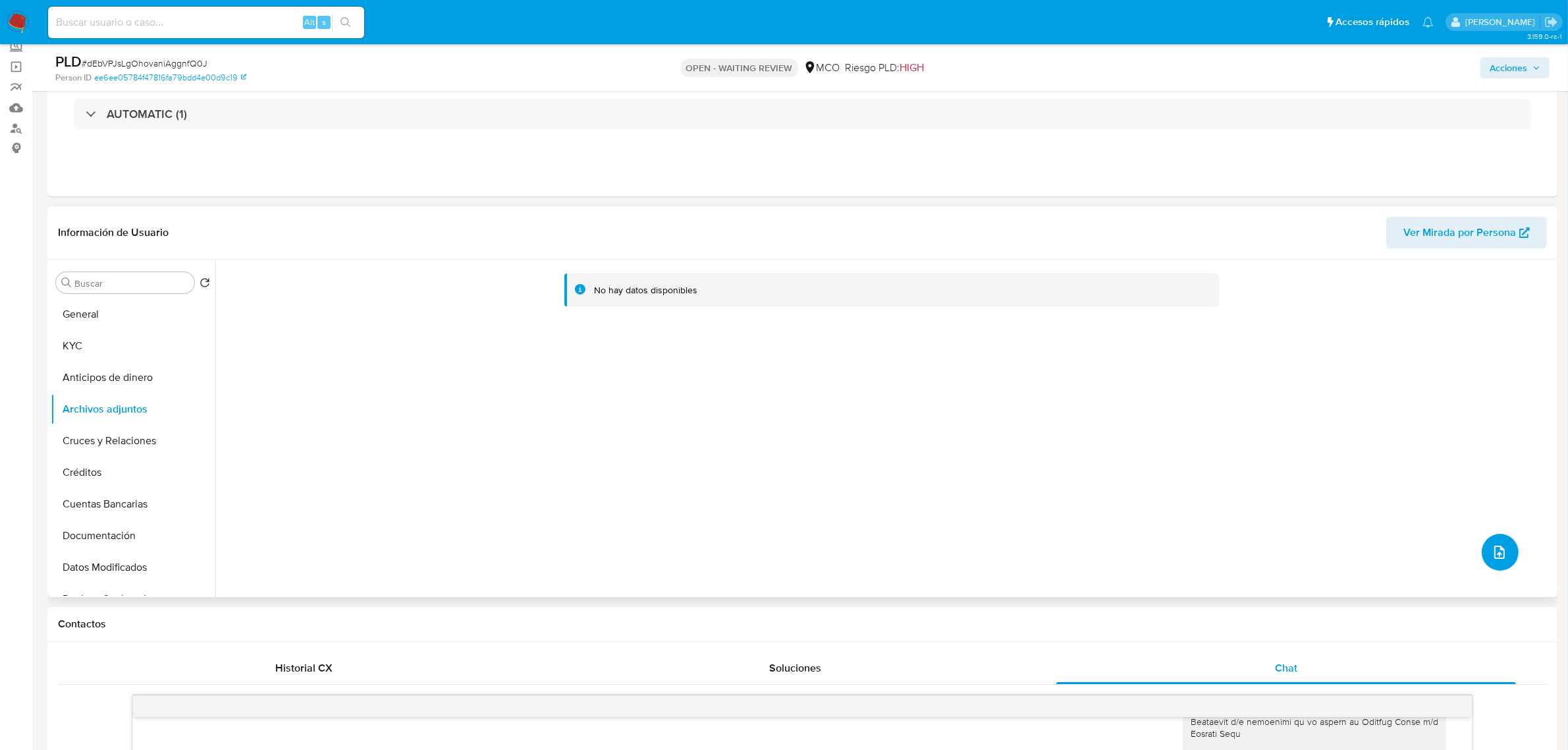
click at [1500, 537] on button "upload-file" at bounding box center [1500, 552] width 37 height 37
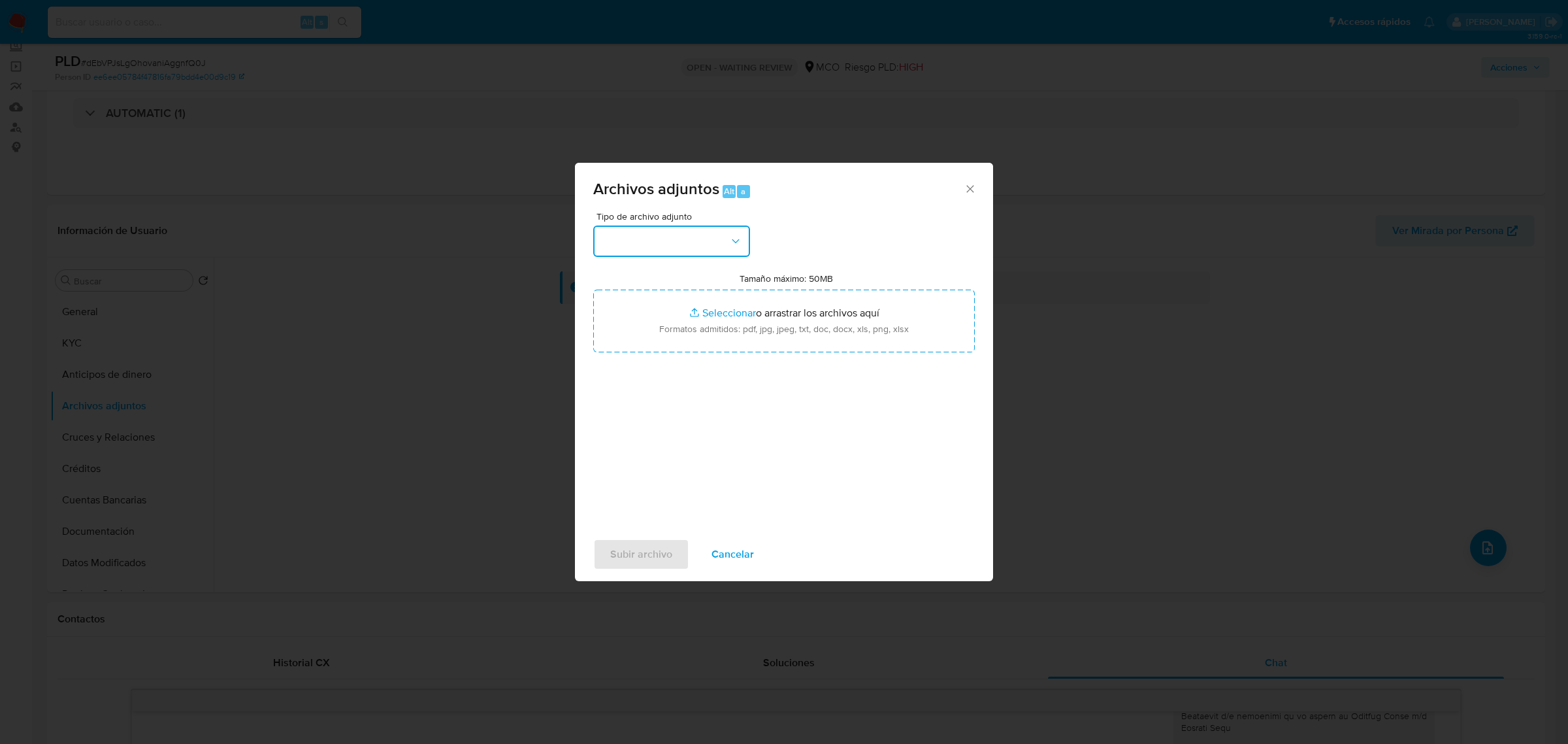
drag, startPoint x: 677, startPoint y: 243, endPoint x: 672, endPoint y: 252, distance: 10.3
click at [677, 244] on button "button" at bounding box center [671, 241] width 156 height 31
drag, startPoint x: 657, startPoint y: 416, endPoint x: 697, endPoint y: 371, distance: 60.2
click at [656, 416] on div "OTROS" at bounding box center [668, 413] width 133 height 31
click at [677, 241] on span "OTROS" at bounding box center [665, 241] width 128 height 13
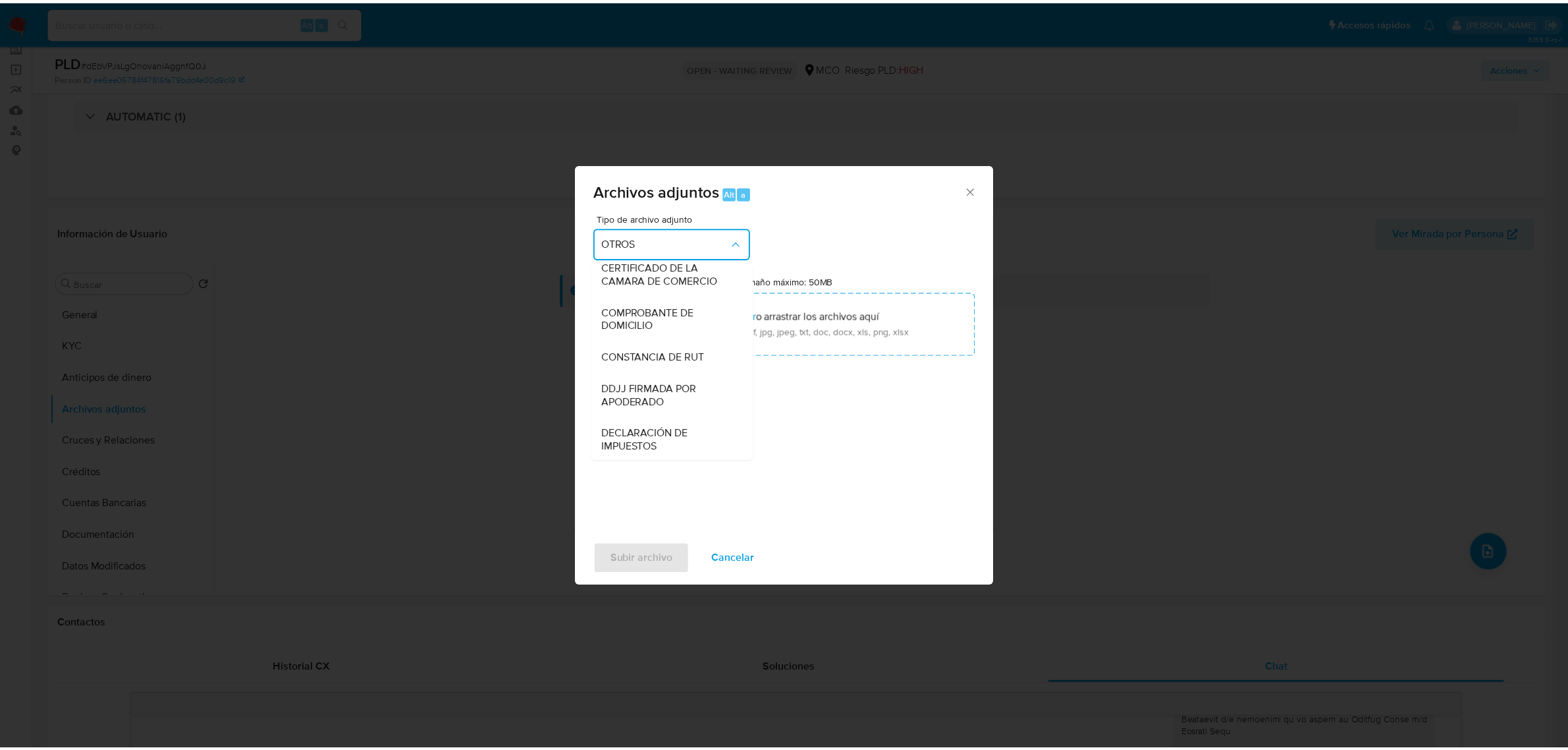
scroll to position [481, 0]
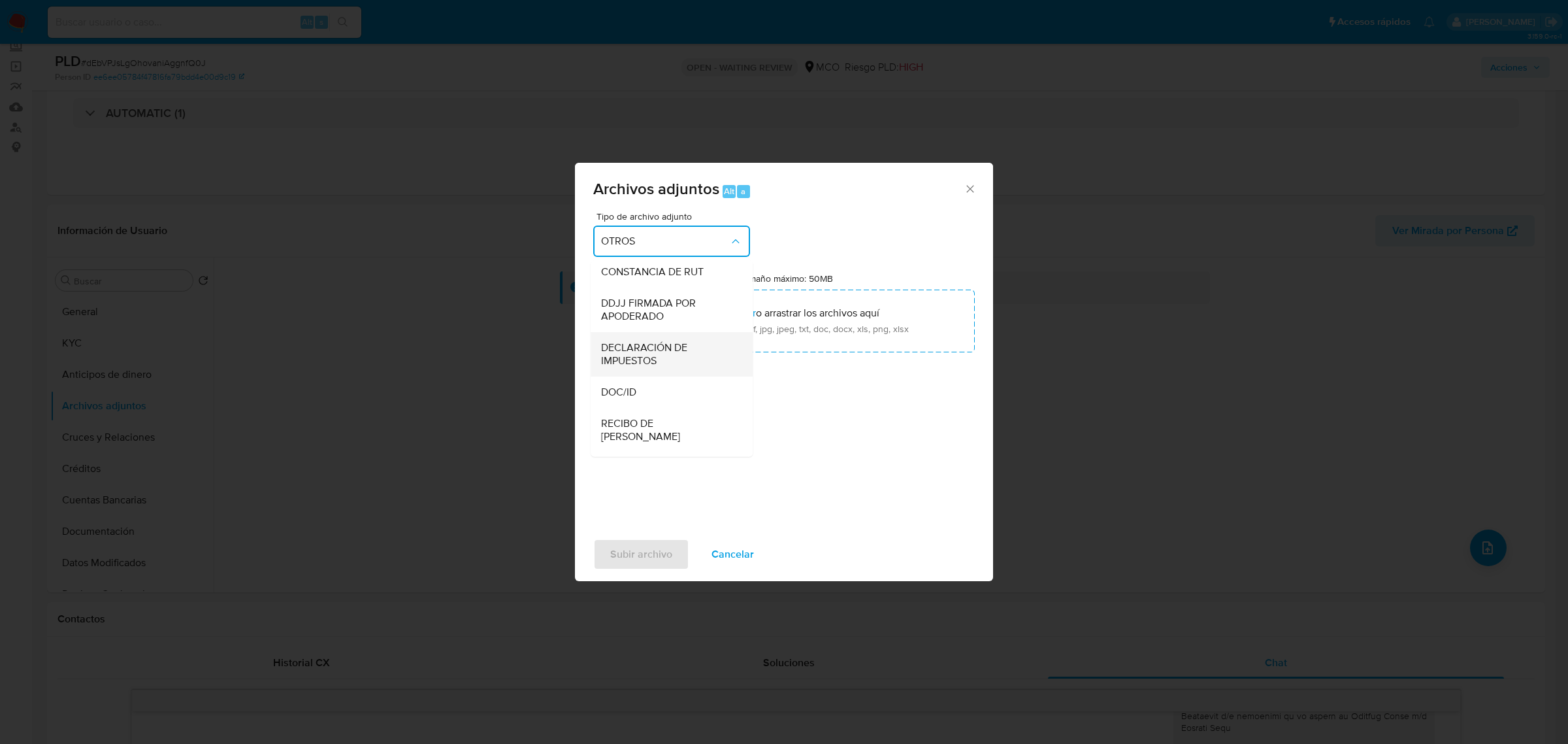
click at [648, 367] on span "DECLARACIÓN DE IMPUESTOS" at bounding box center [668, 354] width 133 height 26
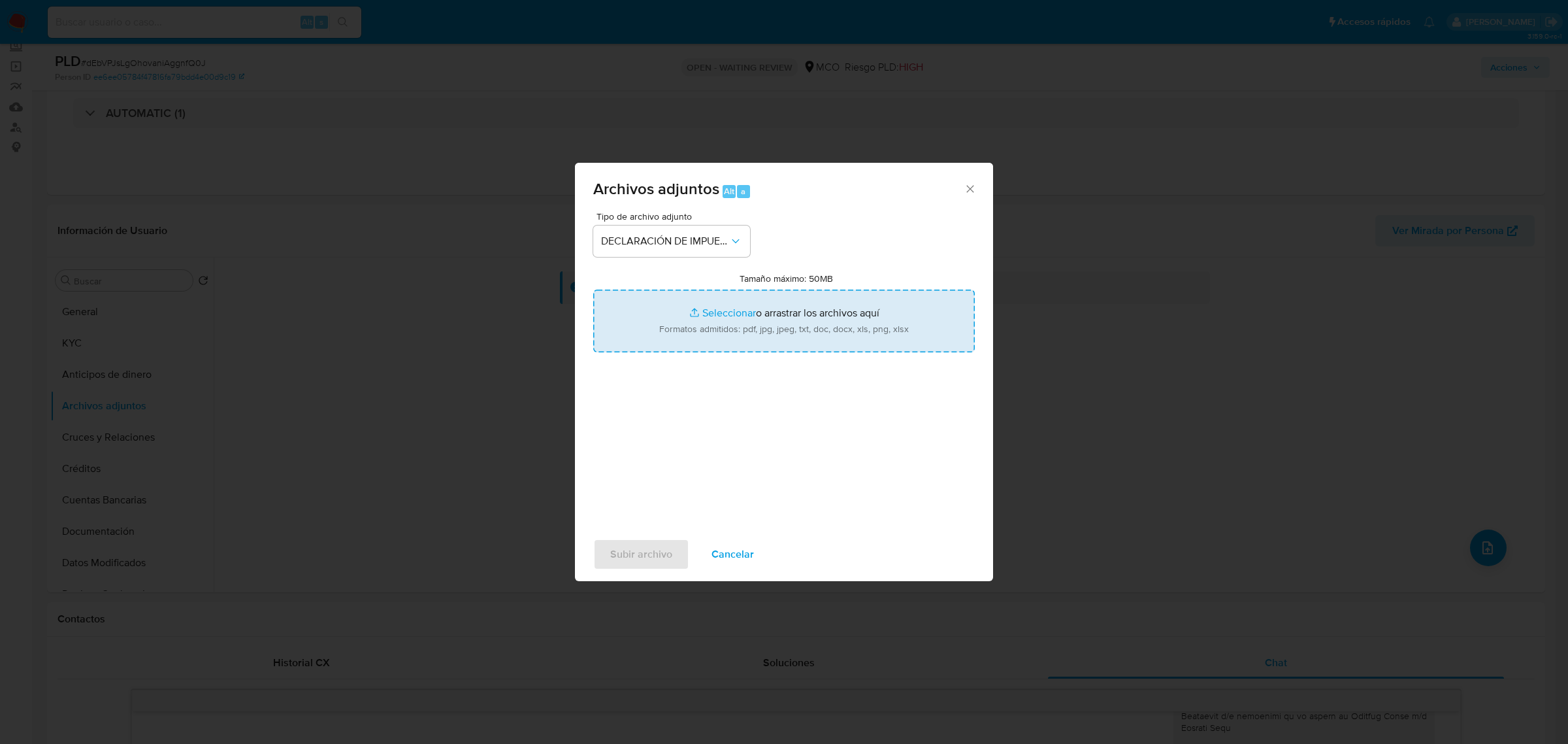
click at [820, 311] on input "Tamaño máximo: 50MB Seleccionar archivos" at bounding box center [783, 320] width 381 height 63
type input "C:\fakepath\161474868_9f3bba7e-b0a0-447c-b339-758039507282.pdf"
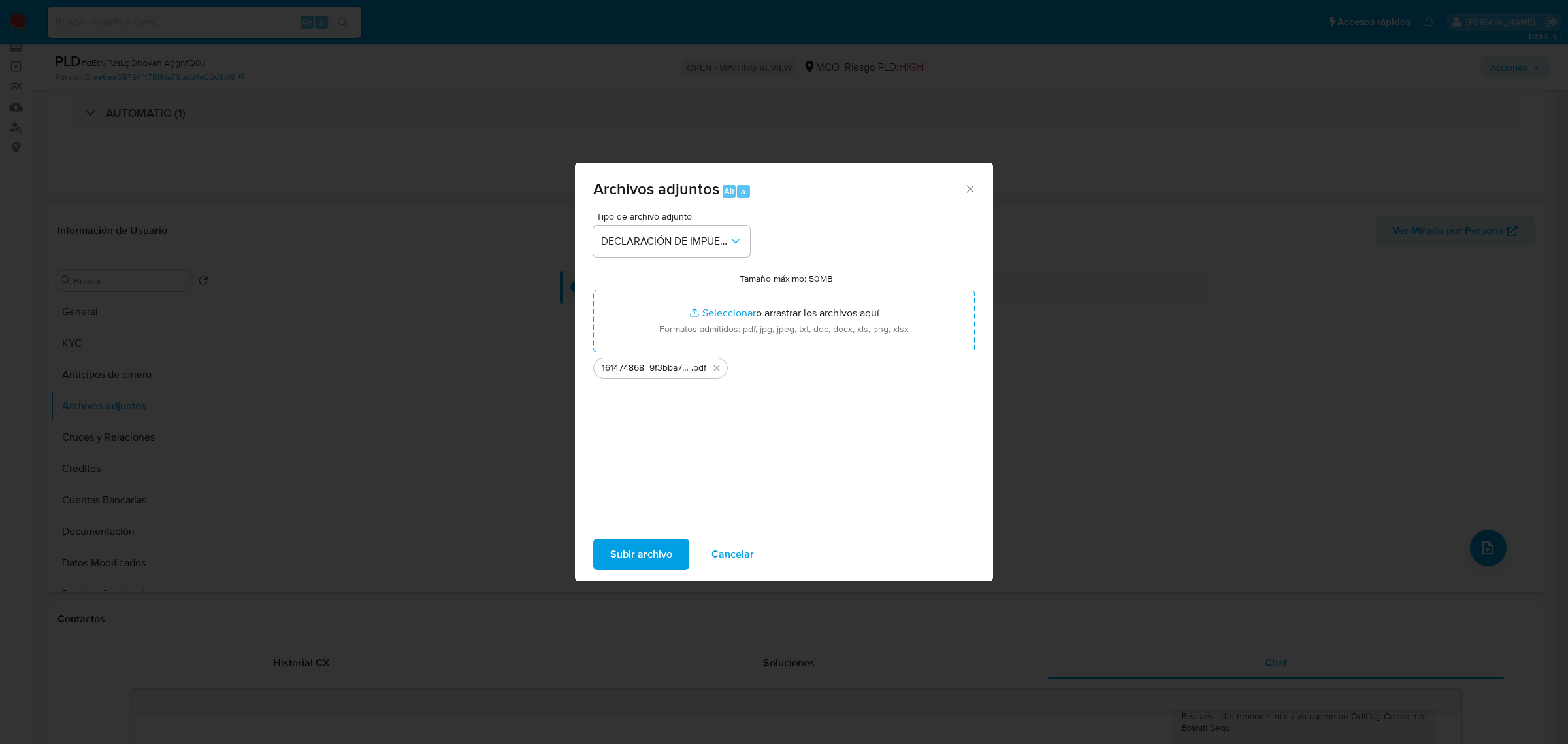
click at [639, 559] on span "Subir archivo" at bounding box center [642, 554] width 62 height 29
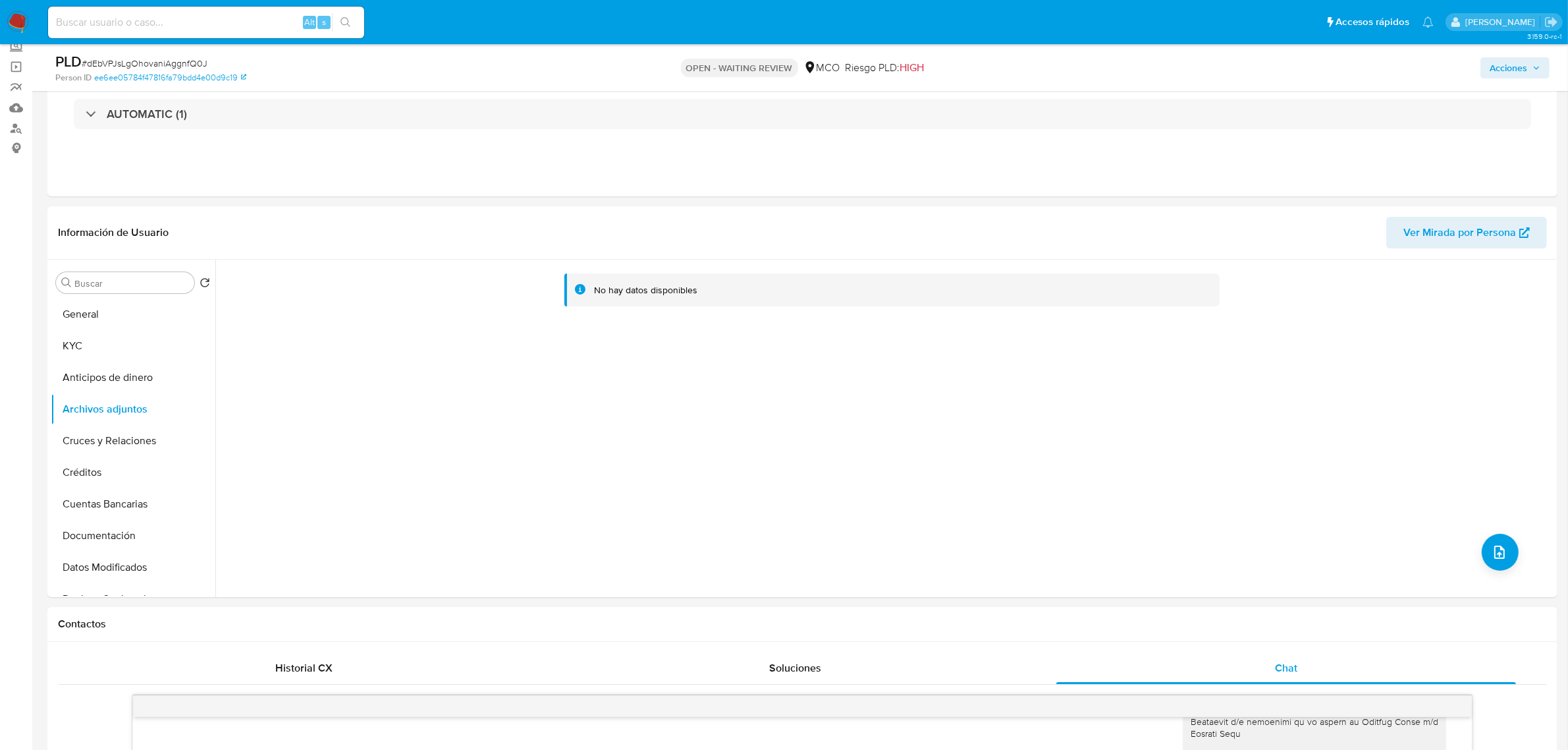
click at [1508, 64] on span "Acciones" at bounding box center [1509, 68] width 38 height 21
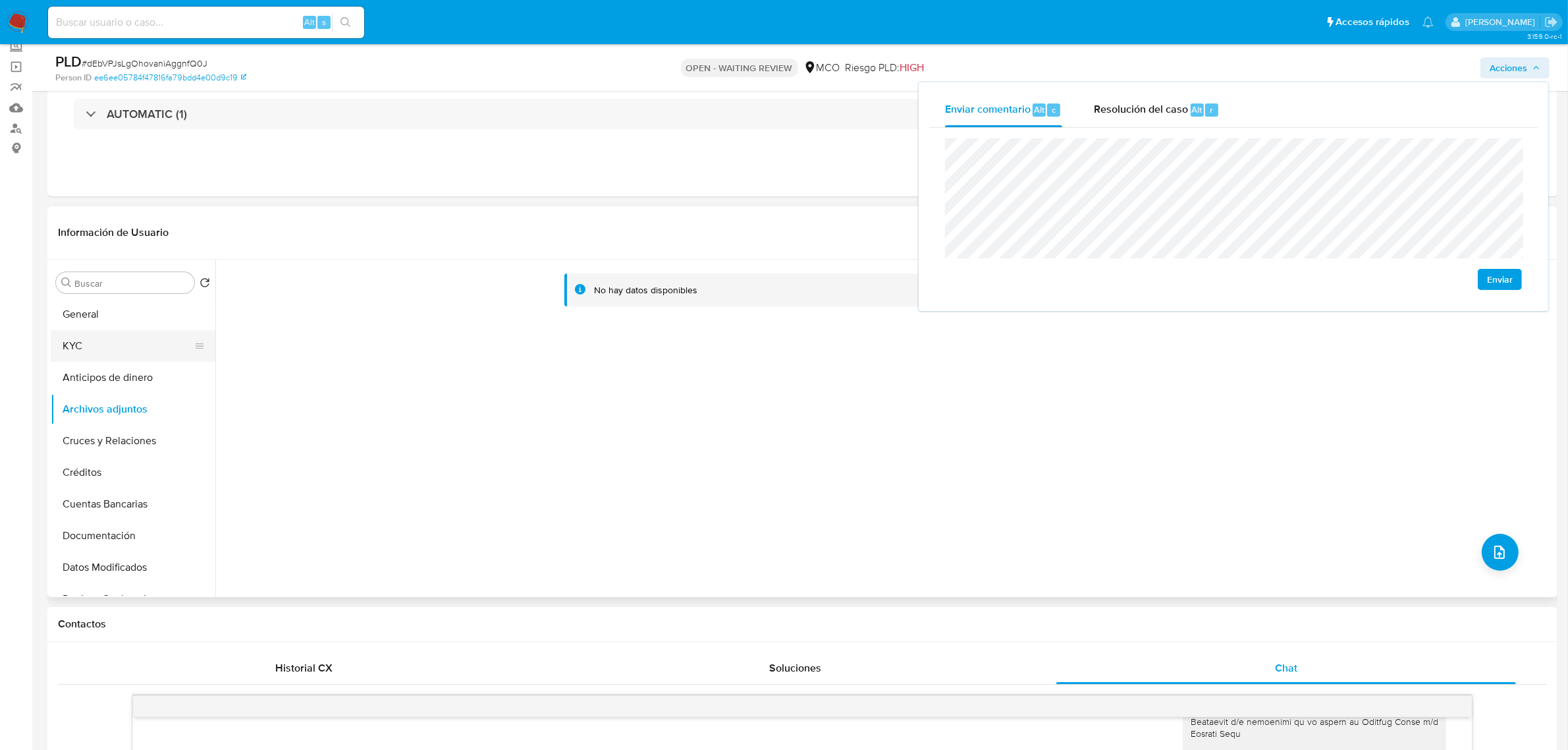
click at [110, 347] on button "KYC" at bounding box center [127, 345] width 154 height 31
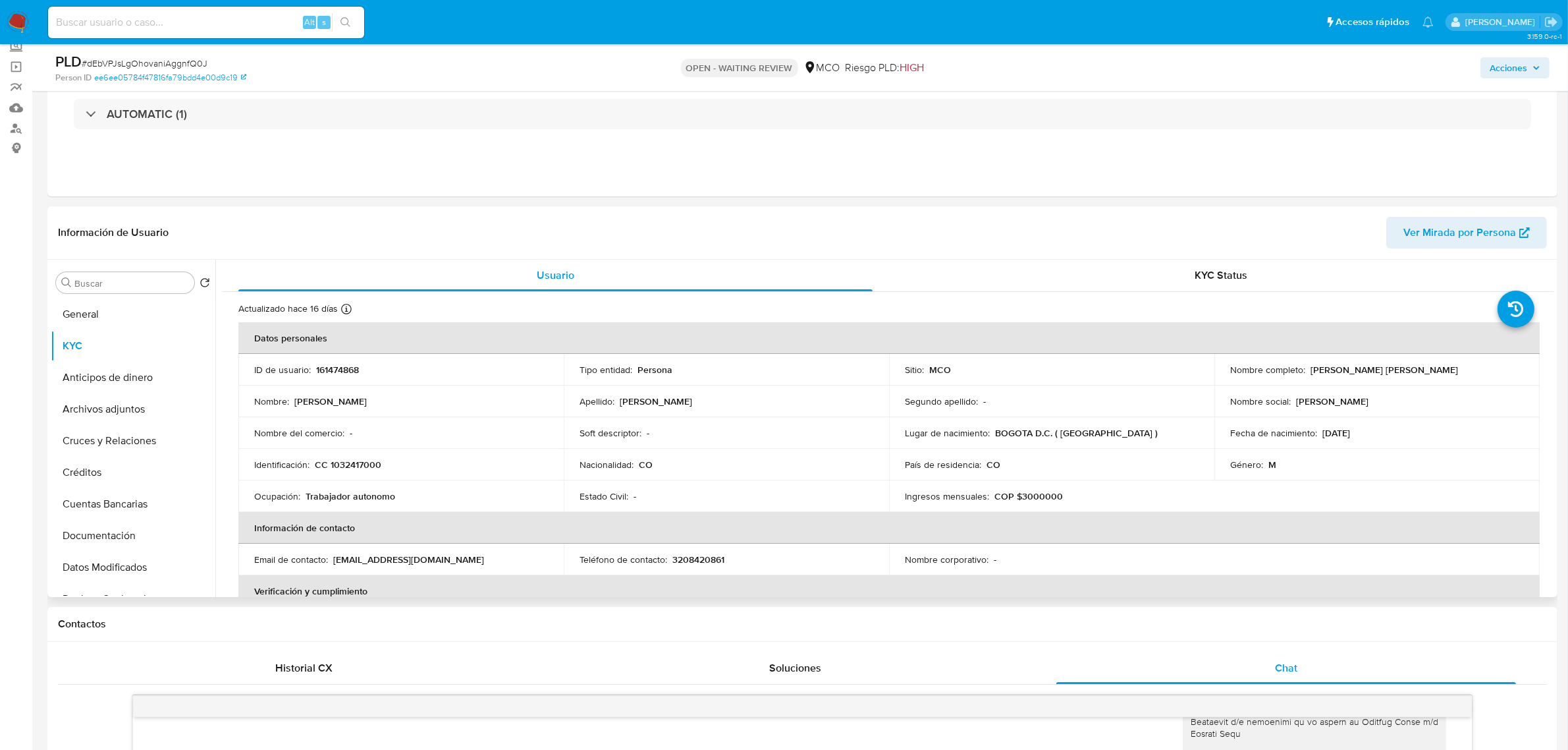
drag, startPoint x: 1307, startPoint y: 372, endPoint x: 1453, endPoint y: 366, distance: 146.1
click at [1453, 366] on div "Nombre completo : David Ricardo Quintana Cristancho" at bounding box center [1376, 369] width 294 height 12
copy p "David Ricardo Quintana Cristancho"
drag, startPoint x: 1519, startPoint y: 67, endPoint x: 1487, endPoint y: 74, distance: 32.8
click at [1519, 68] on span "Acciones" at bounding box center [1509, 68] width 38 height 21
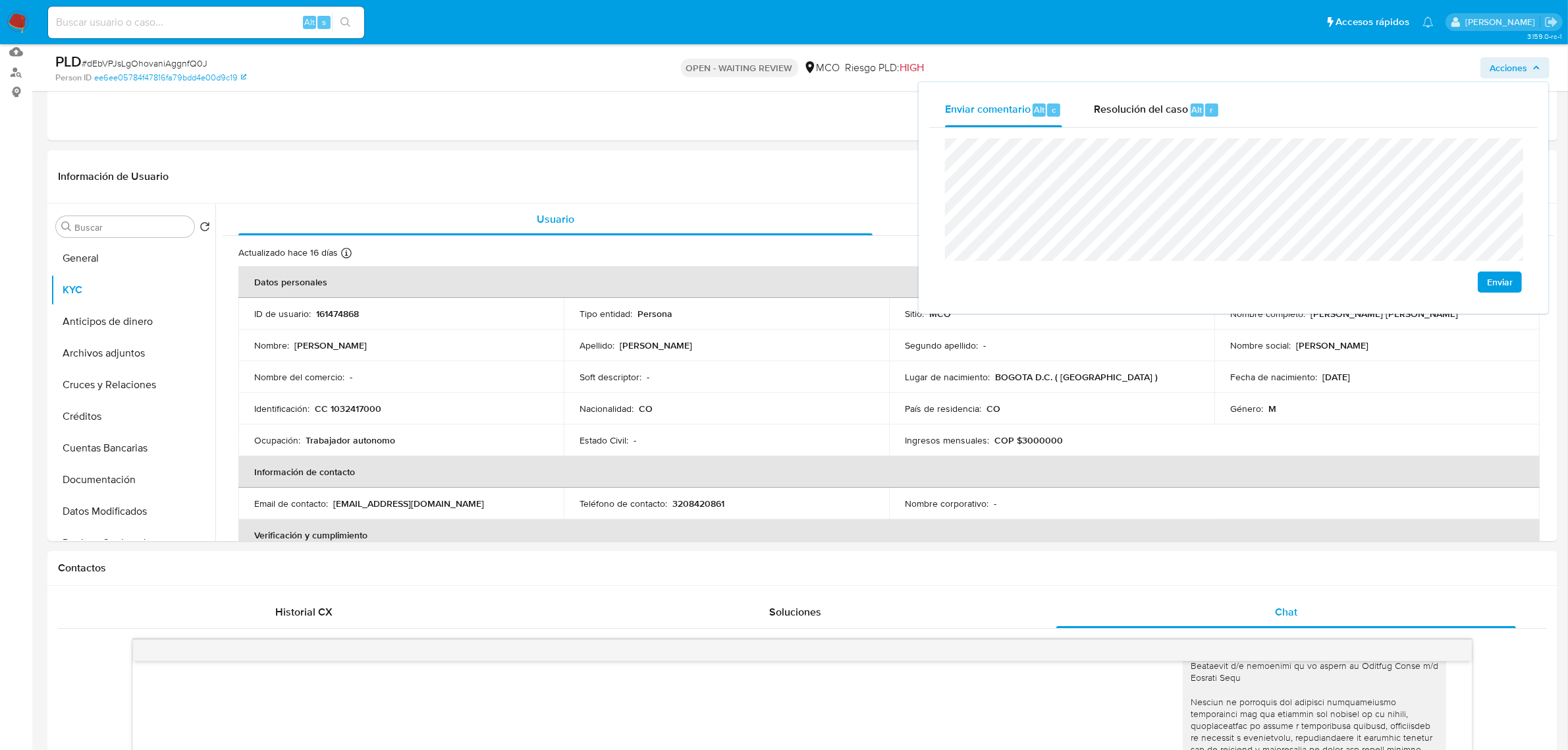
scroll to position [164, 0]
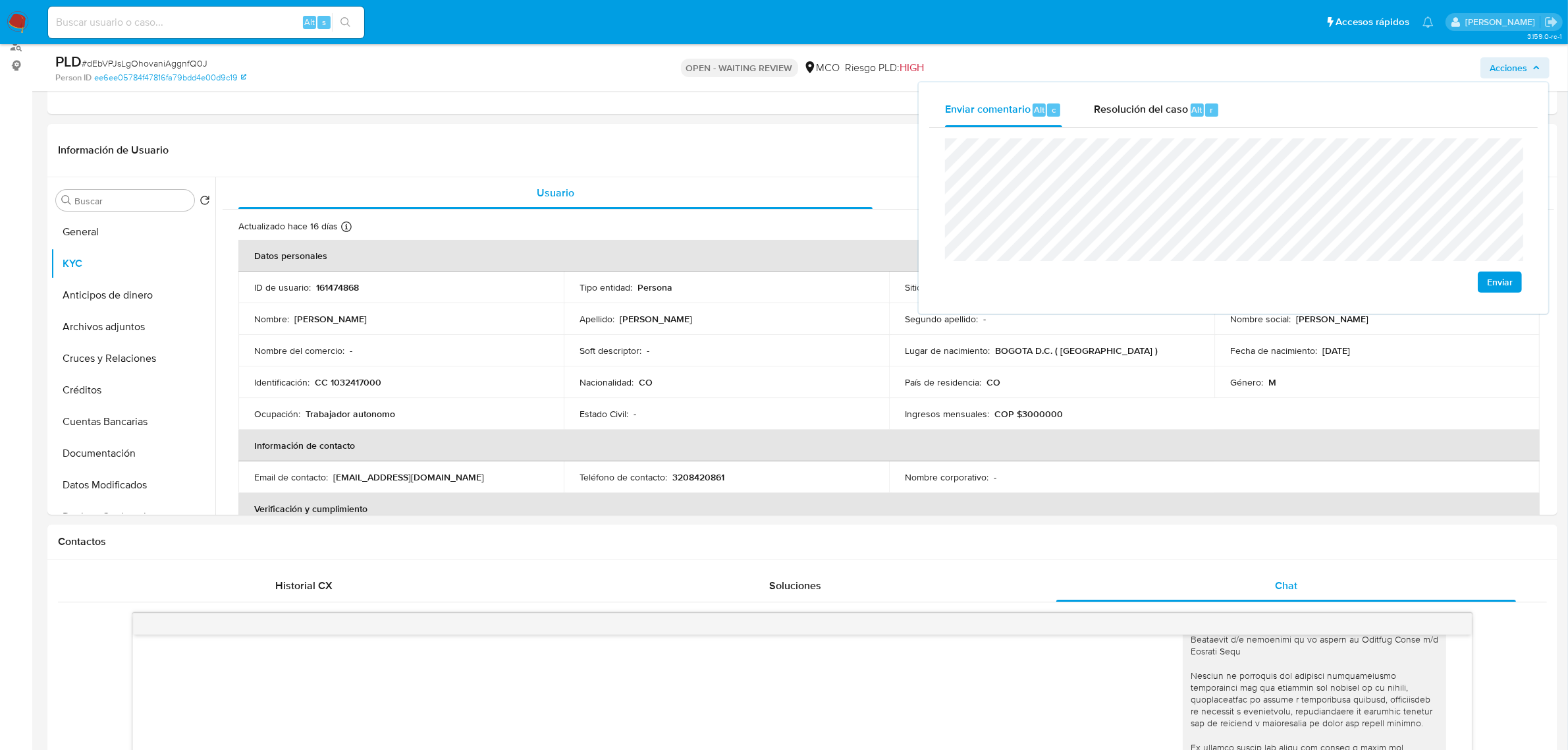
click at [952, 128] on div "Enviar" at bounding box center [1233, 215] width 609 height 176
click at [123, 332] on button "Archivos adjuntos" at bounding box center [127, 326] width 154 height 31
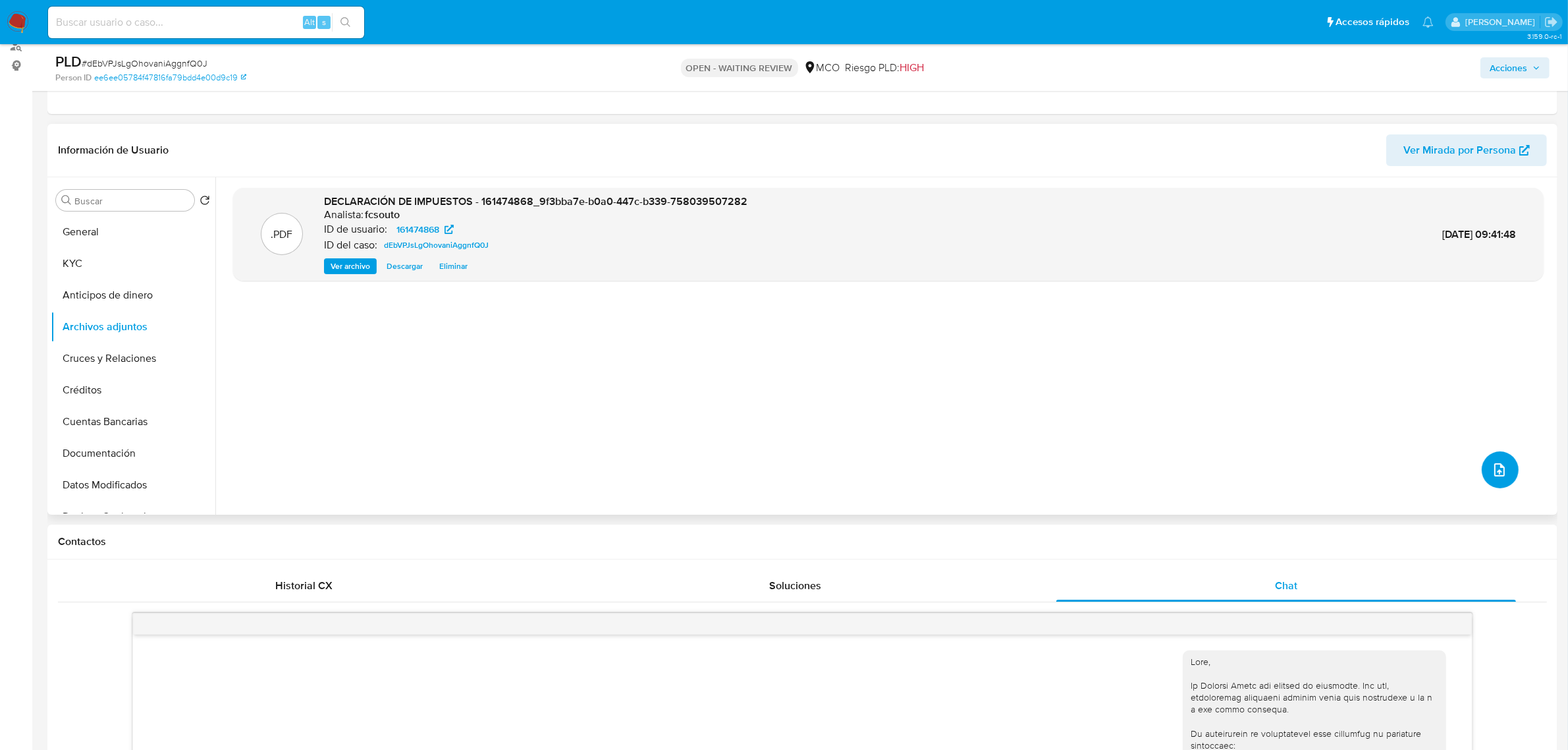
click at [1506, 469] on button "upload-file" at bounding box center [1500, 469] width 37 height 37
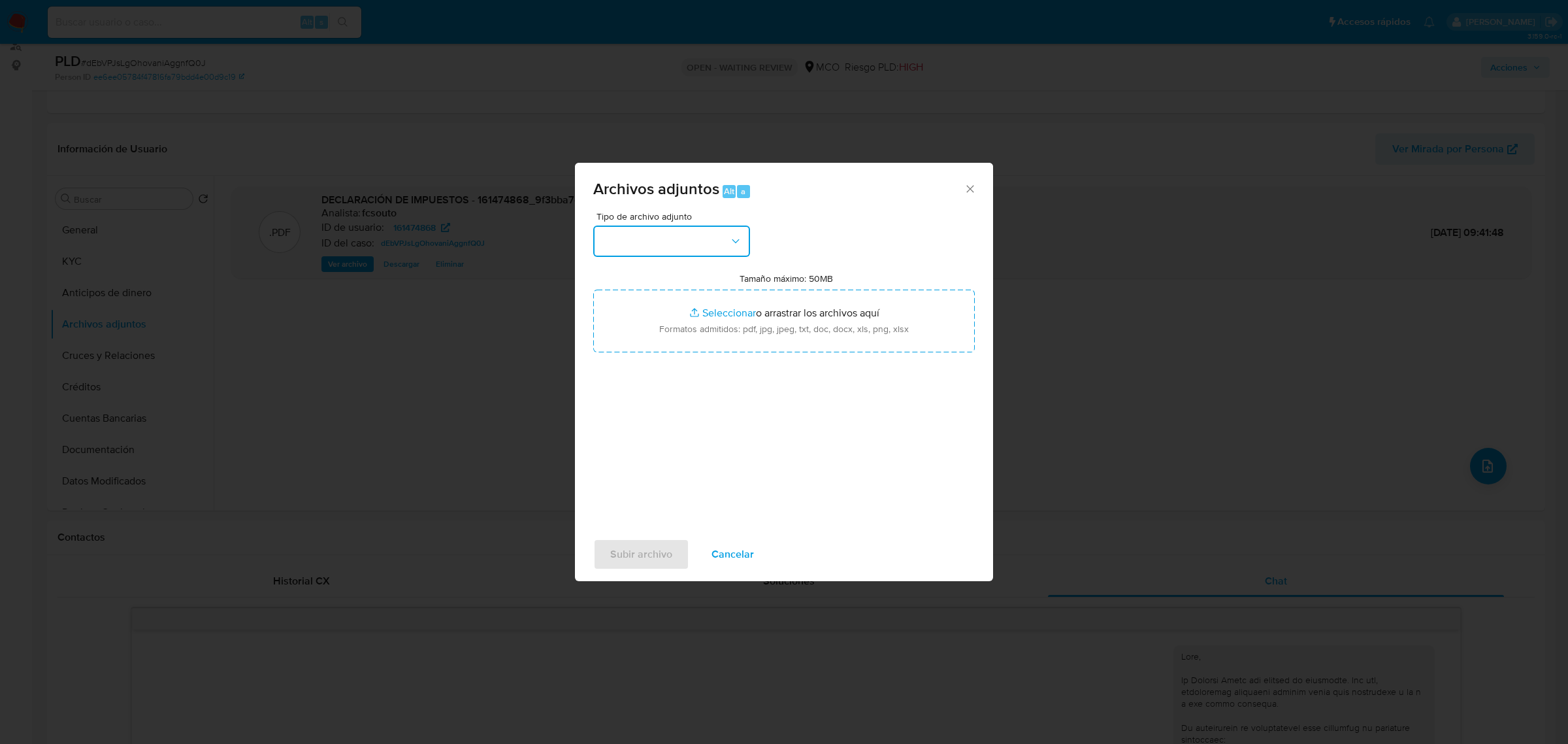
click at [676, 252] on button "button" at bounding box center [671, 241] width 156 height 31
click at [649, 343] on div "OTROS" at bounding box center [668, 332] width 133 height 31
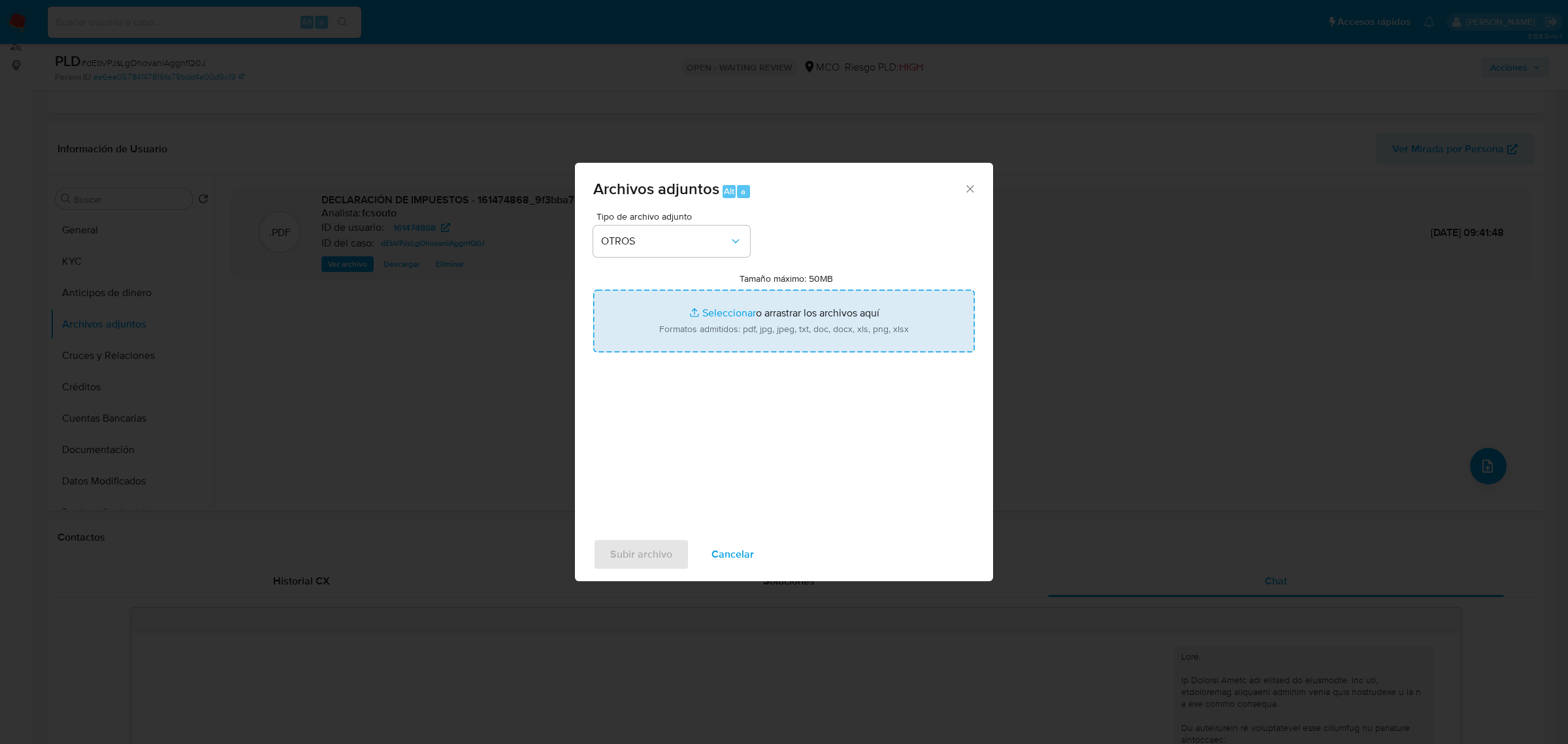
click at [778, 327] on input "Tamaño máximo: 50MB Seleccionar archivos" at bounding box center [783, 320] width 381 height 63
type input "C:\fakepath\161474868 - 16_9_2025.pdf"
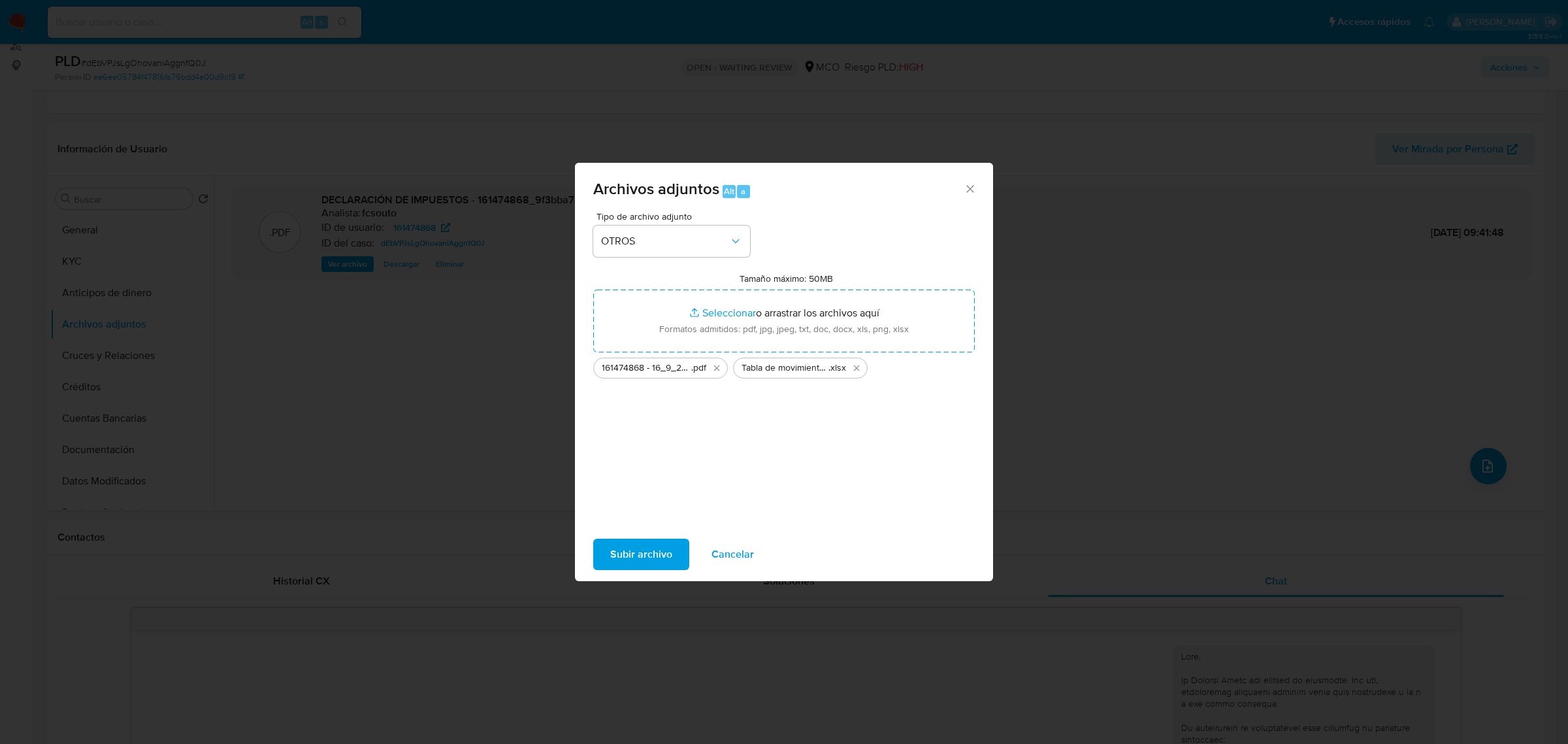
click at [635, 561] on span "Subir archivo" at bounding box center [642, 554] width 62 height 29
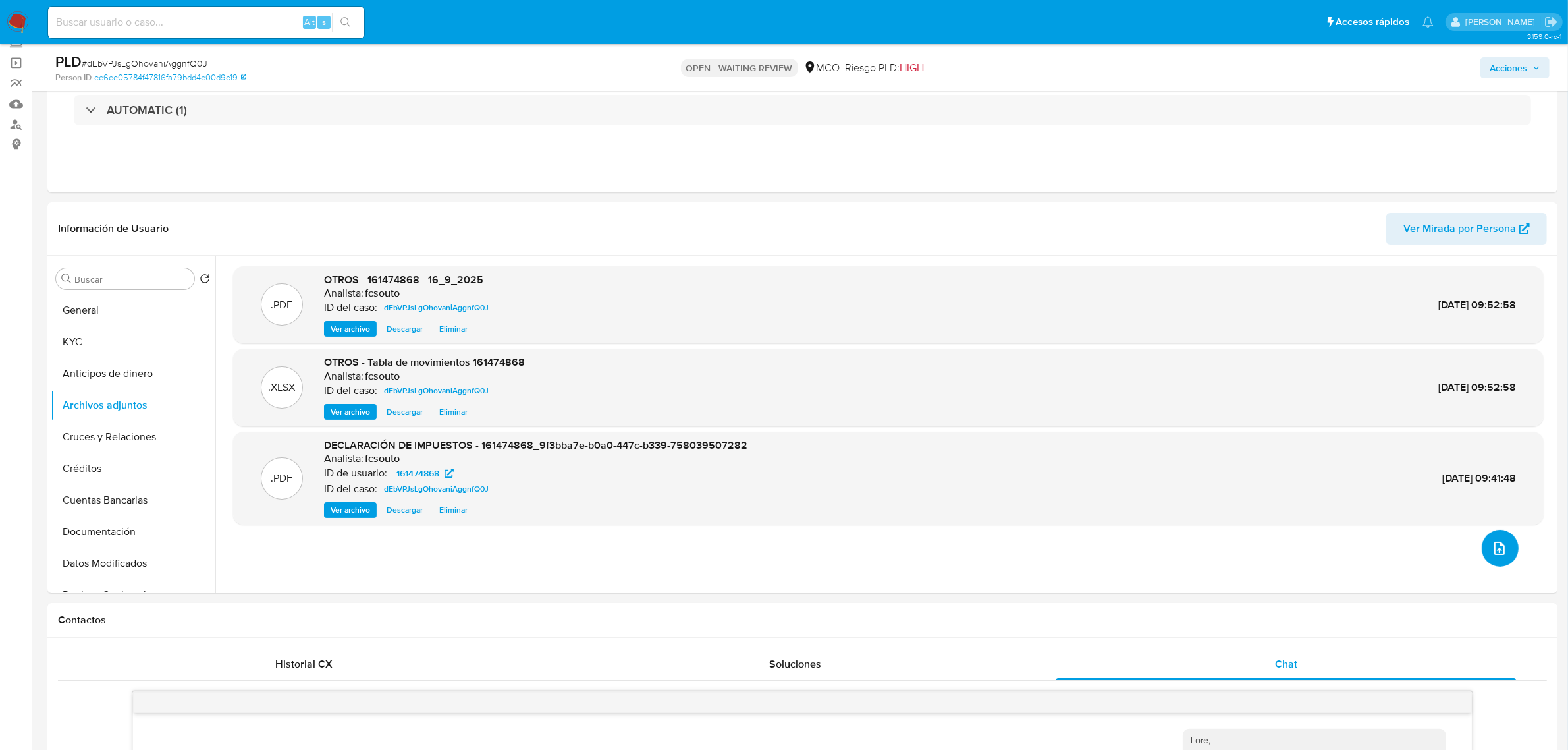
scroll to position [0, 0]
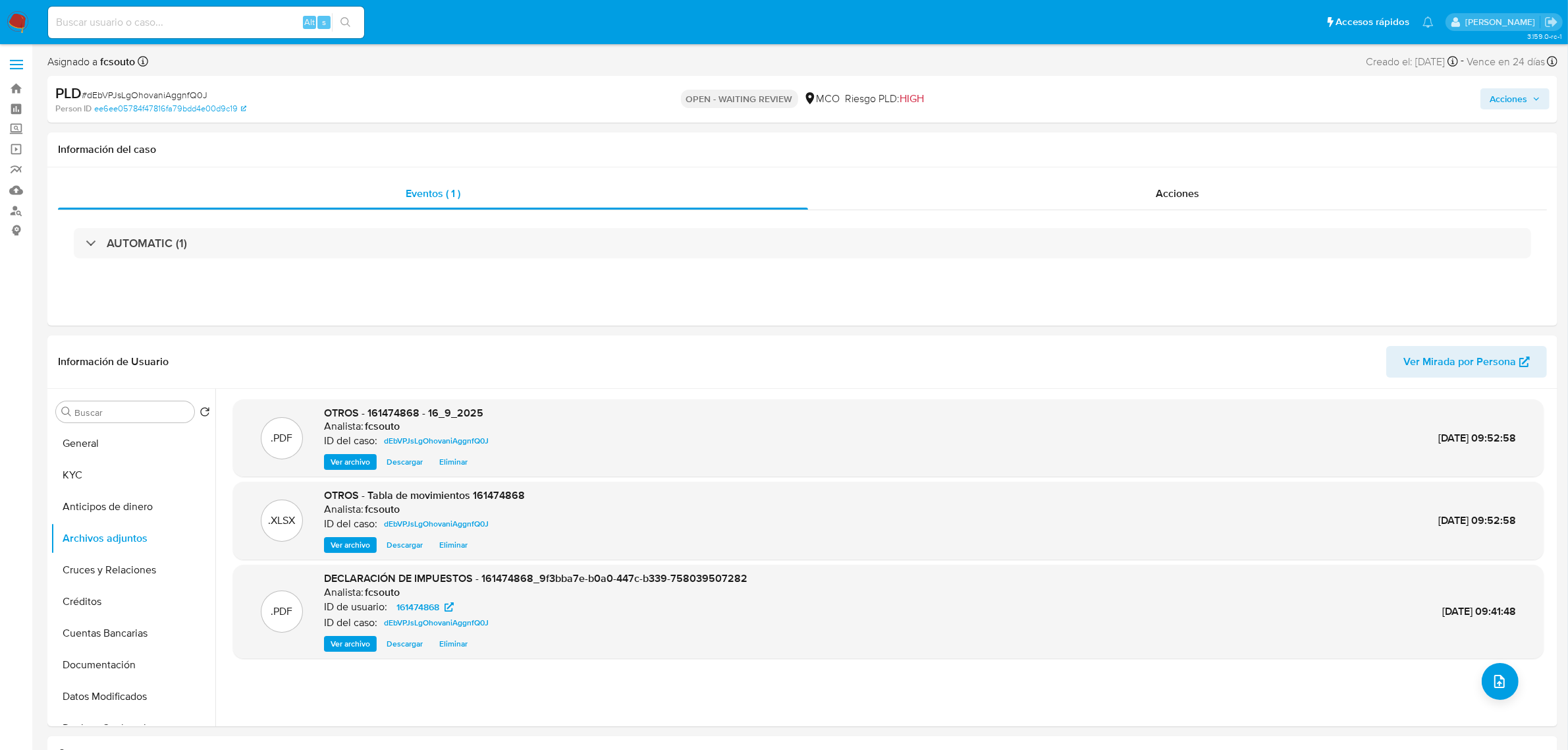
drag, startPoint x: 1498, startPoint y: 100, endPoint x: 1462, endPoint y: 106, distance: 36.5
click at [1493, 100] on span "Acciones" at bounding box center [1509, 98] width 38 height 21
click at [1116, 137] on span "Resolución del caso" at bounding box center [1141, 141] width 94 height 15
click at [988, 157] on div "Enviar comentario Alt c" at bounding box center [1003, 141] width 117 height 34
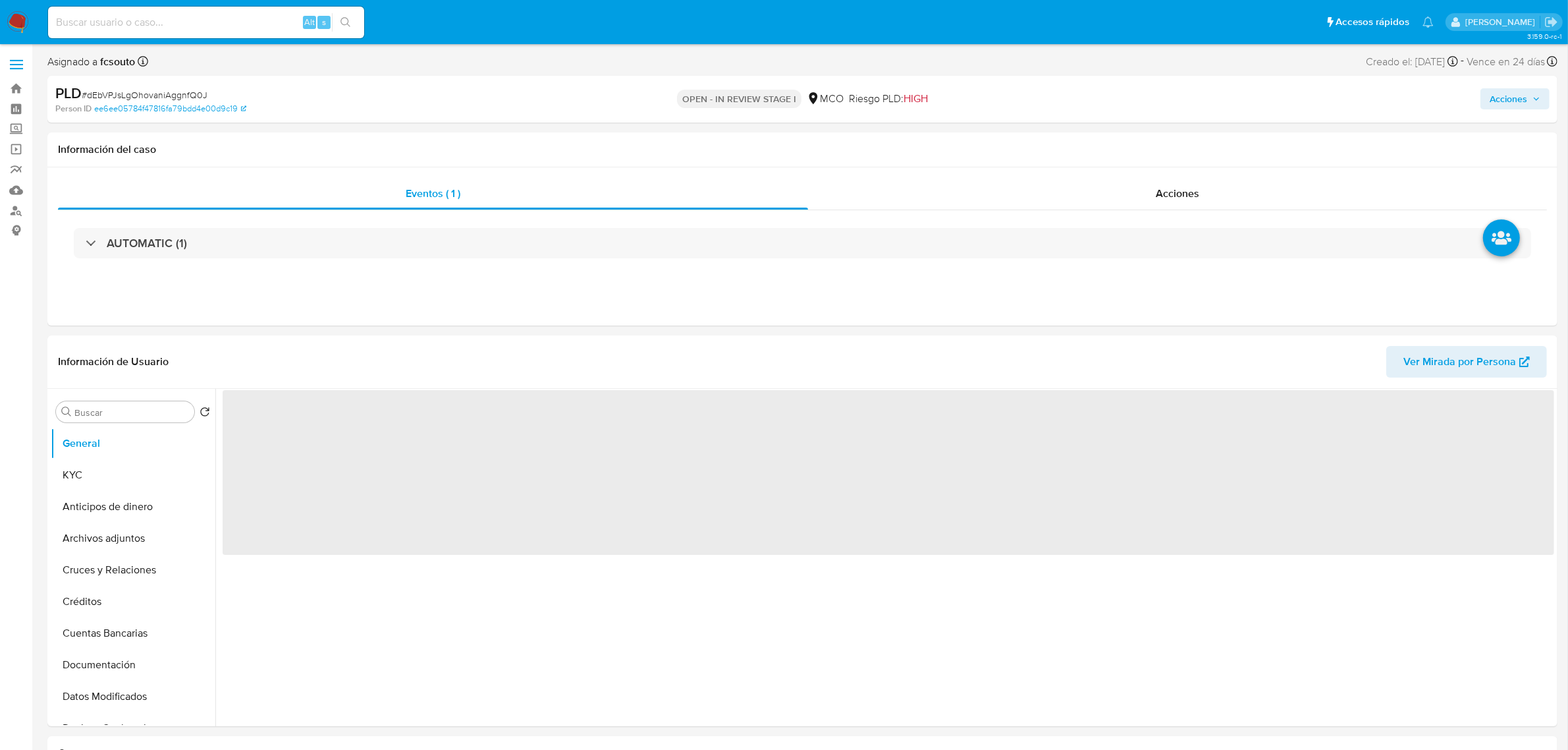
click at [1479, 64] on span "Vence en 24 días" at bounding box center [1505, 61] width 78 height 14
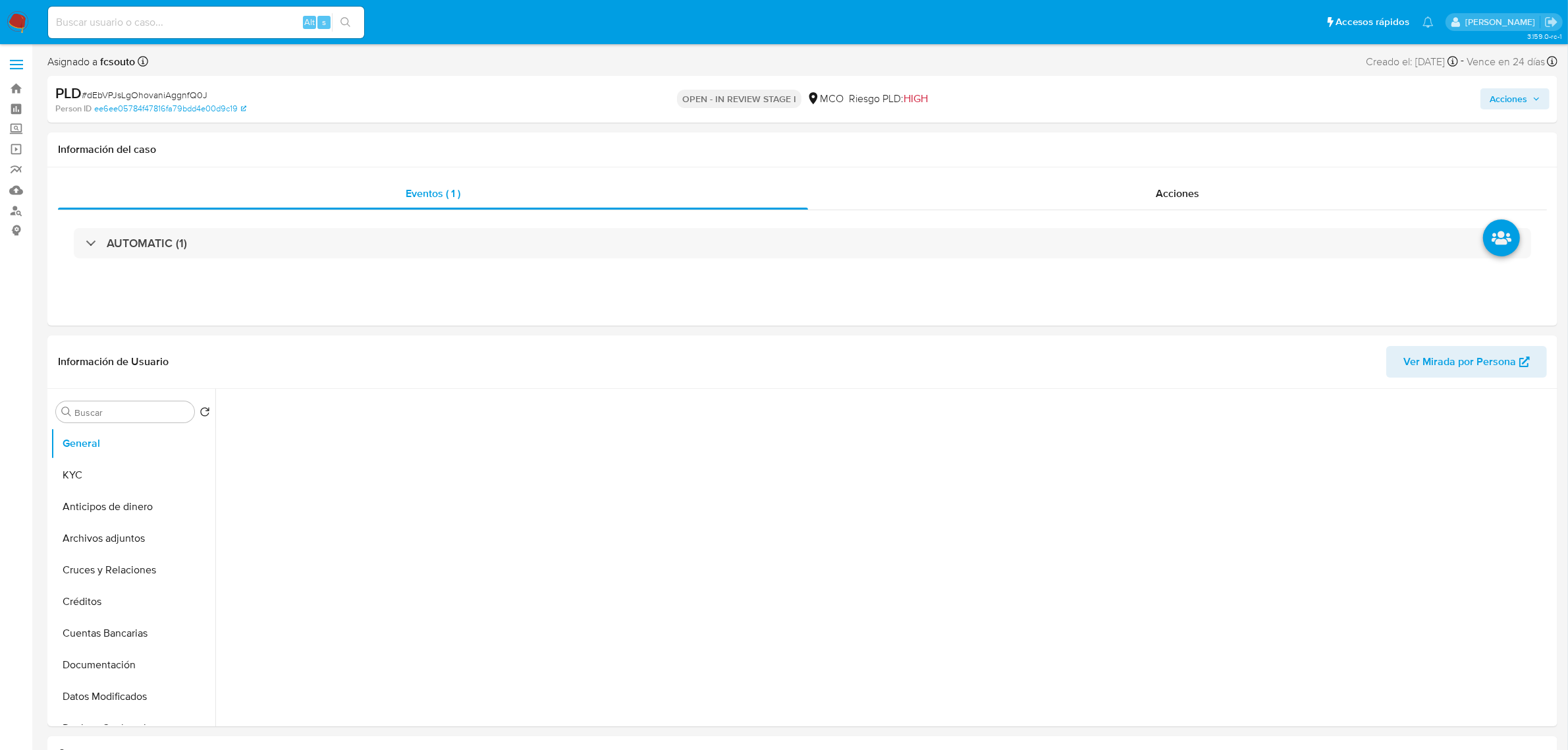
select select "10"
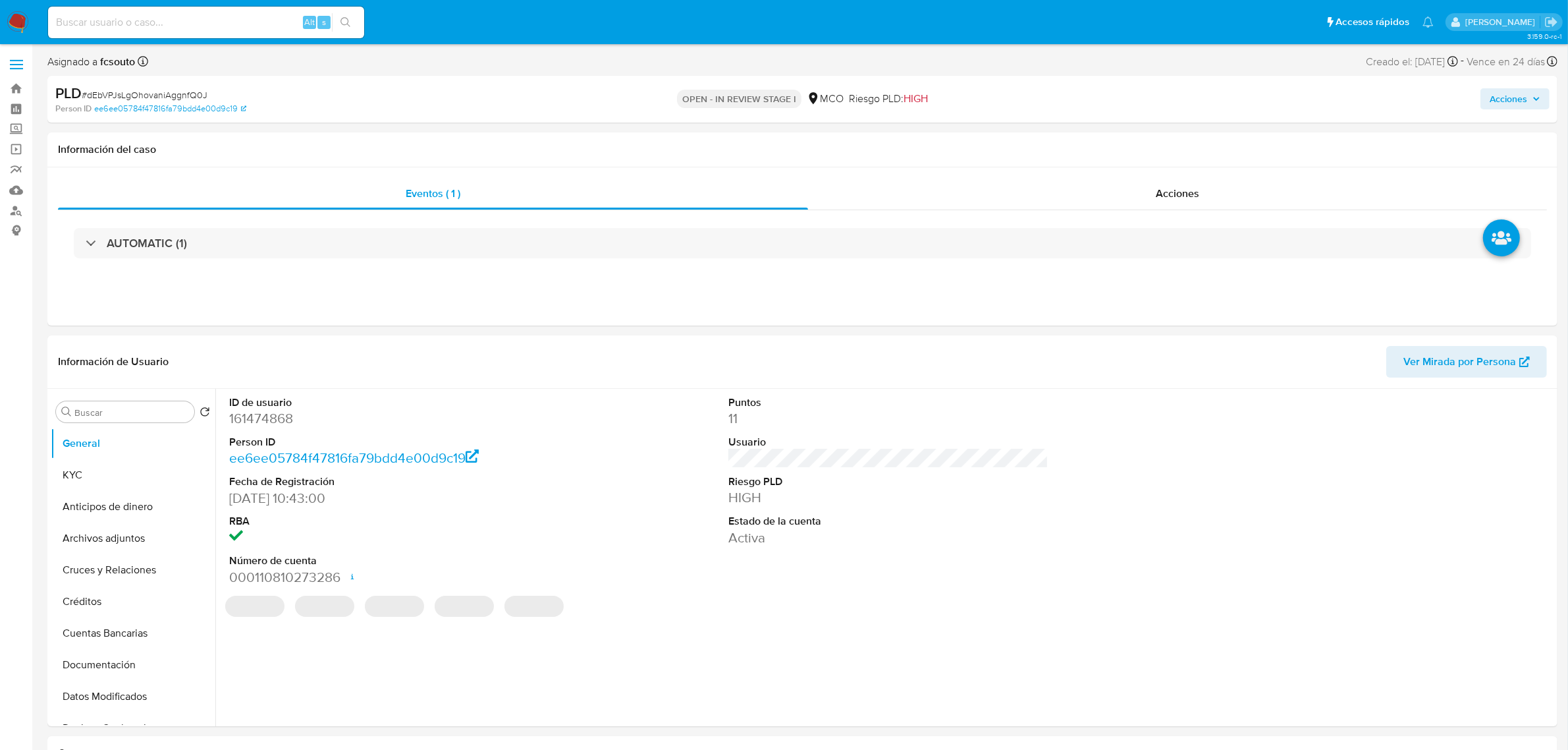
click at [1506, 99] on span "Acciones" at bounding box center [1509, 98] width 38 height 21
click at [1136, 147] on span "Resolución del caso" at bounding box center [1141, 141] width 94 height 15
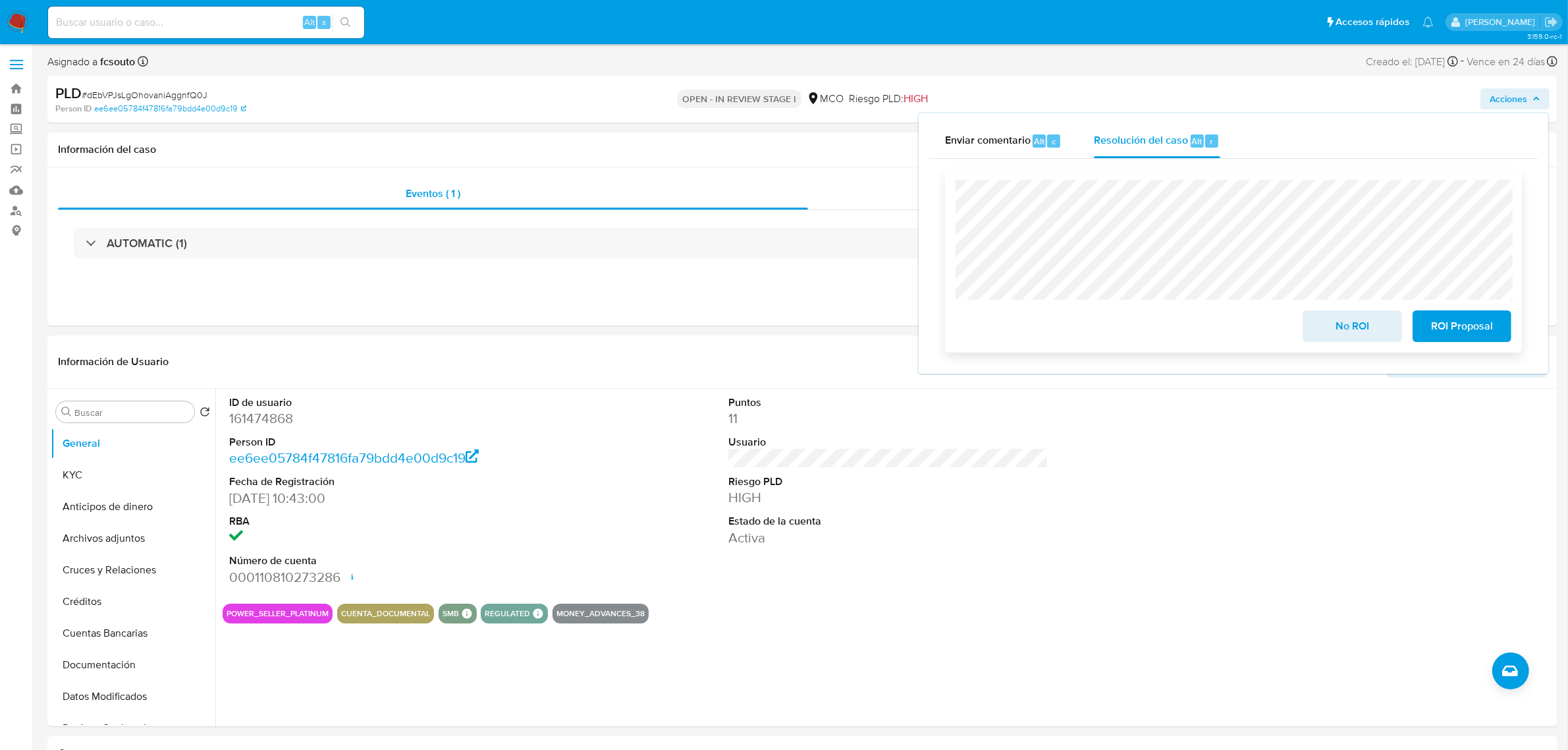
click at [1366, 328] on span "No ROI" at bounding box center [1352, 326] width 64 height 29
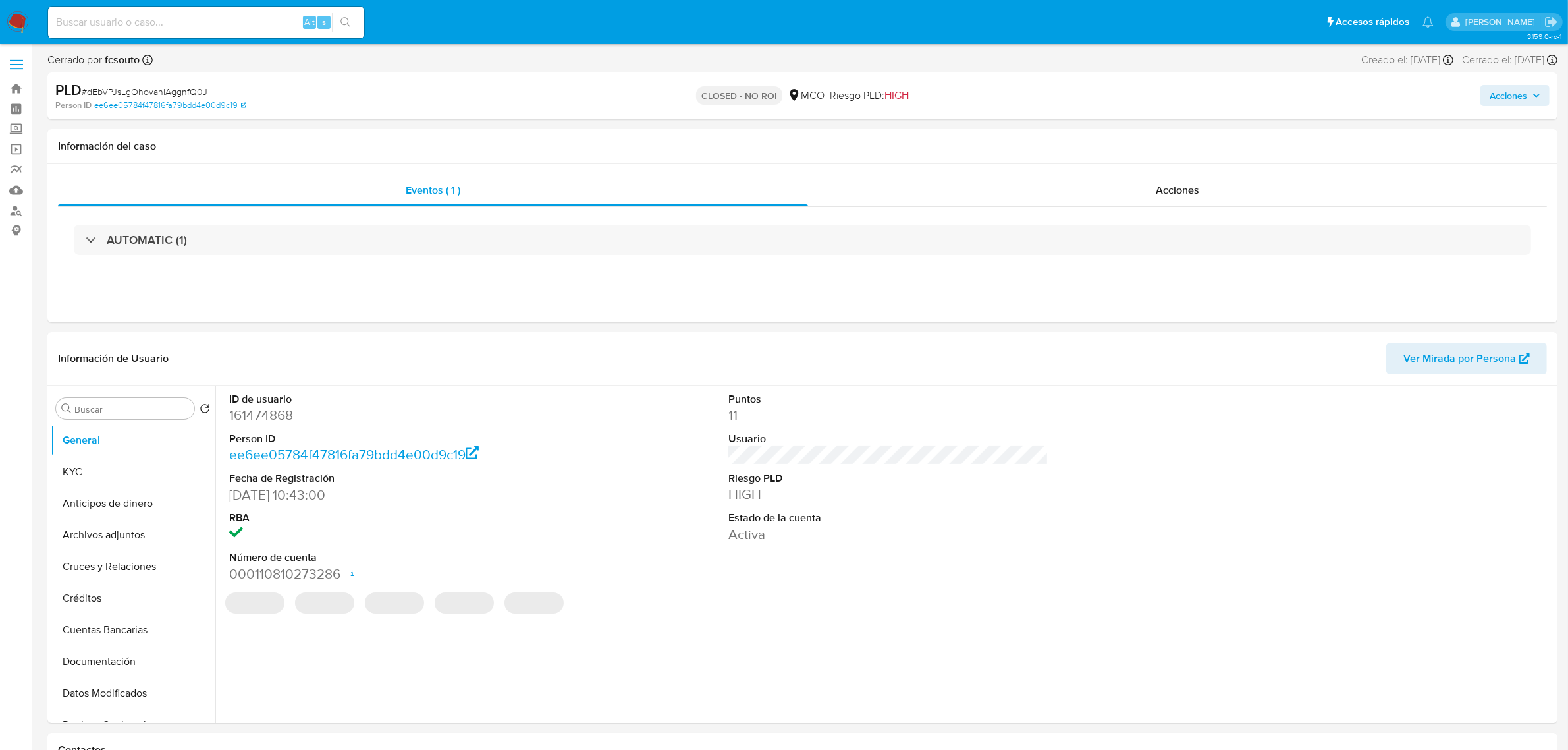
select select "10"
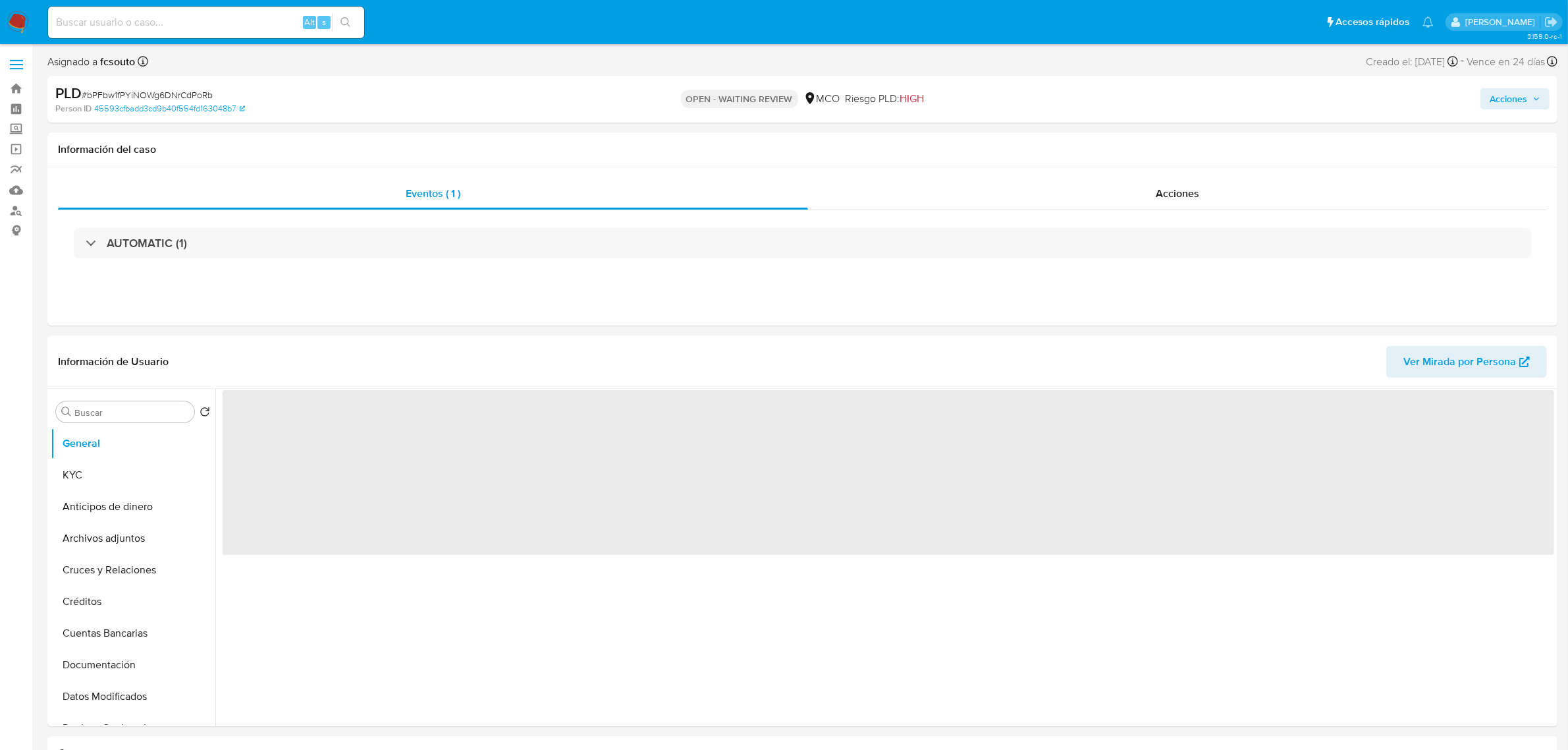
select select "10"
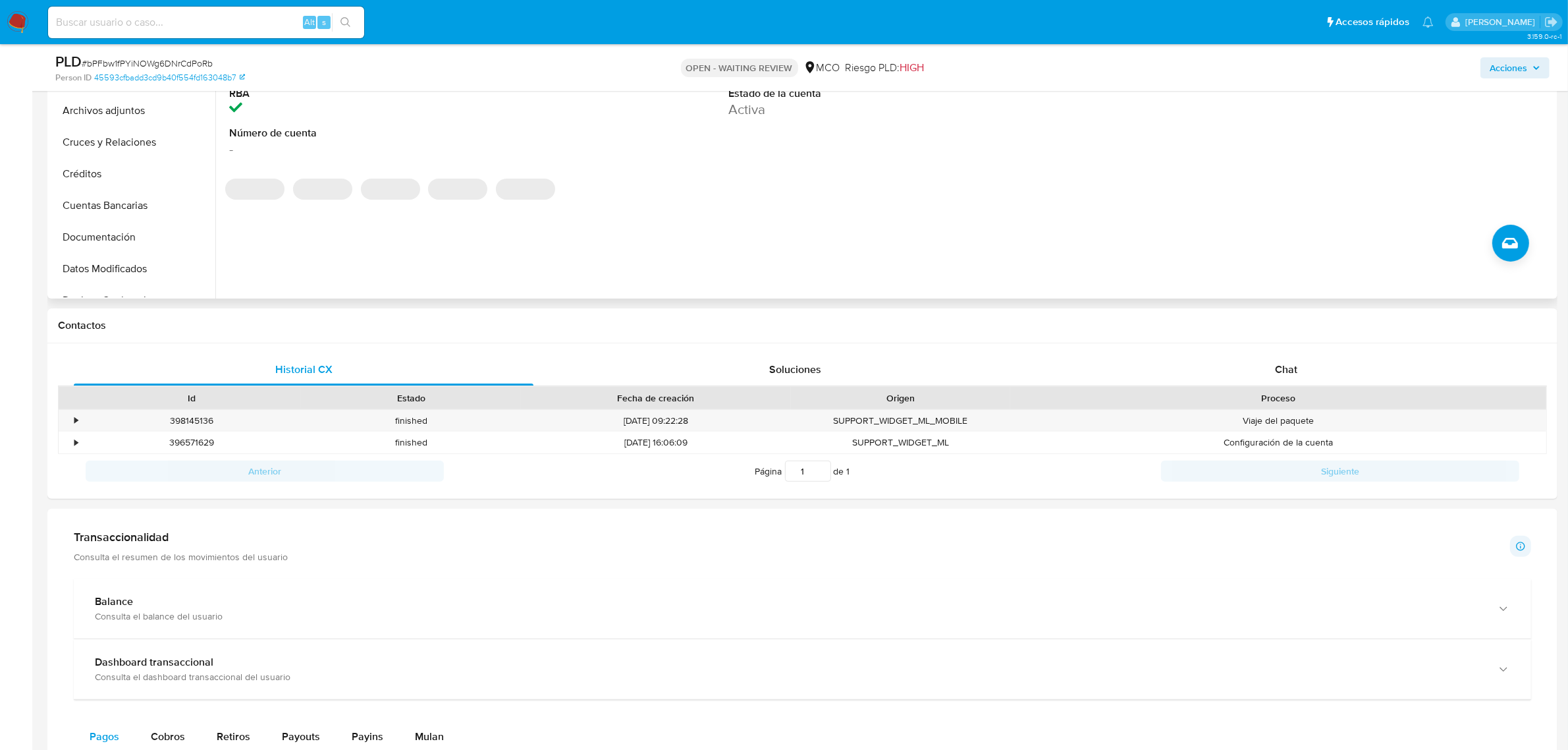
scroll to position [412, 0]
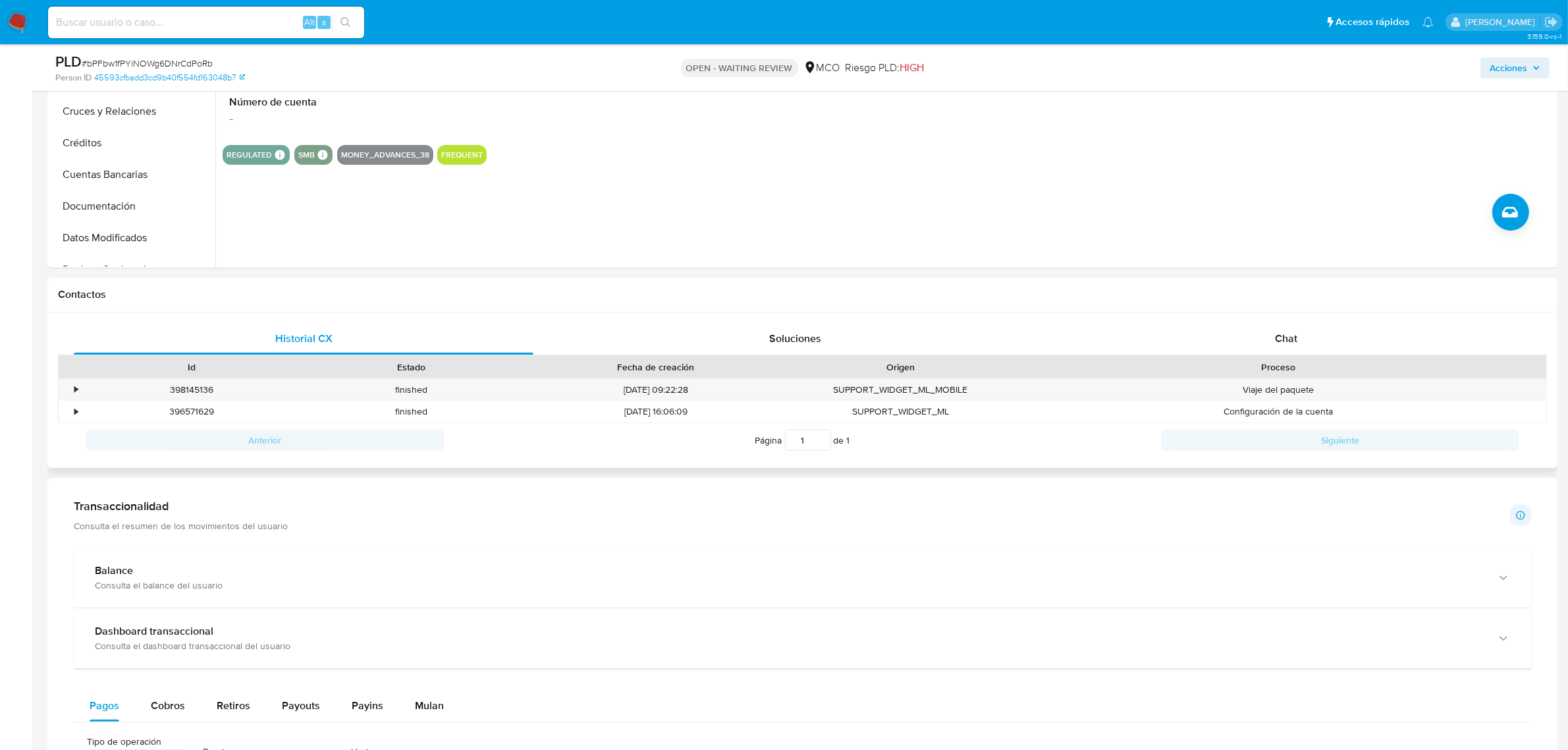
click at [1290, 321] on div "Historial CX Soluciones Chat Id Estado Fecha de creación Origen Proceso • 39814…" at bounding box center [802, 390] width 1510 height 156
click at [1294, 336] on span "Chat" at bounding box center [1286, 338] width 23 height 15
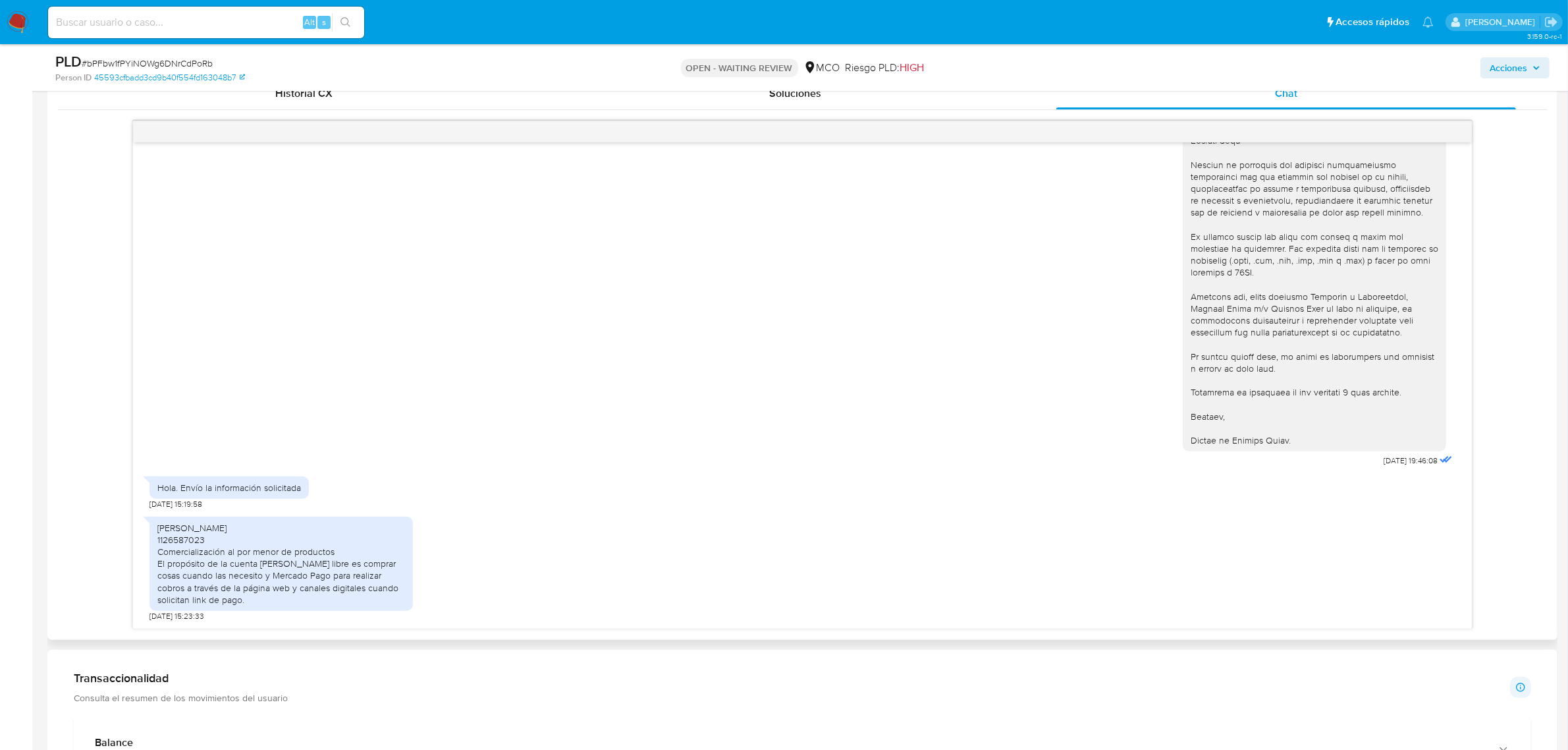
scroll to position [659, 0]
drag, startPoint x: 172, startPoint y: 560, endPoint x: 276, endPoint y: 598, distance: 110.7
click at [276, 598] on div "[PERSON_NAME] 1126587023 Comercialización al por menor de productos El propósit…" at bounding box center [281, 561] width 247 height 84
click at [276, 597] on div "[PERSON_NAME] 1126587023 Comercialización al por menor de productos El propósit…" at bounding box center [281, 561] width 247 height 84
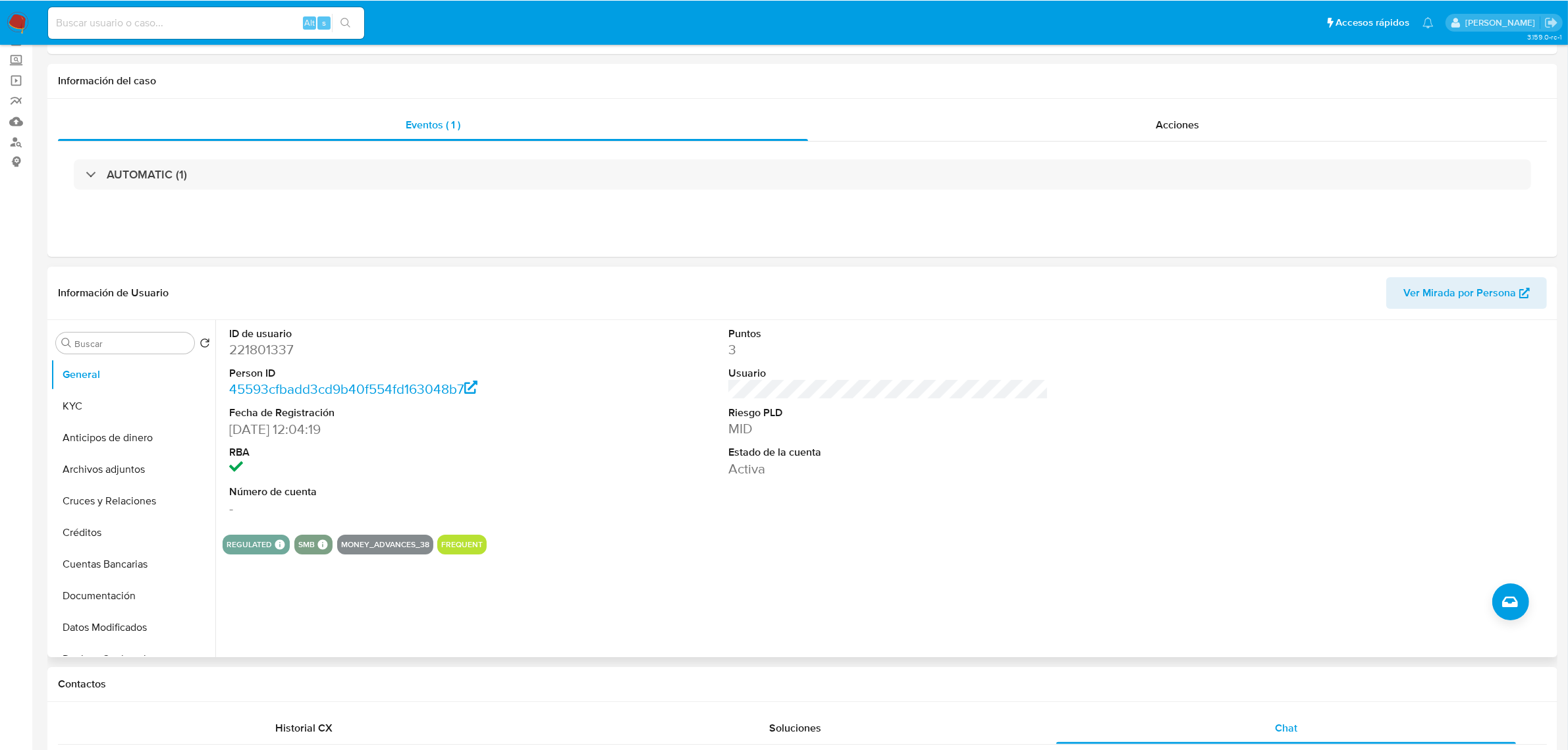
scroll to position [0, 0]
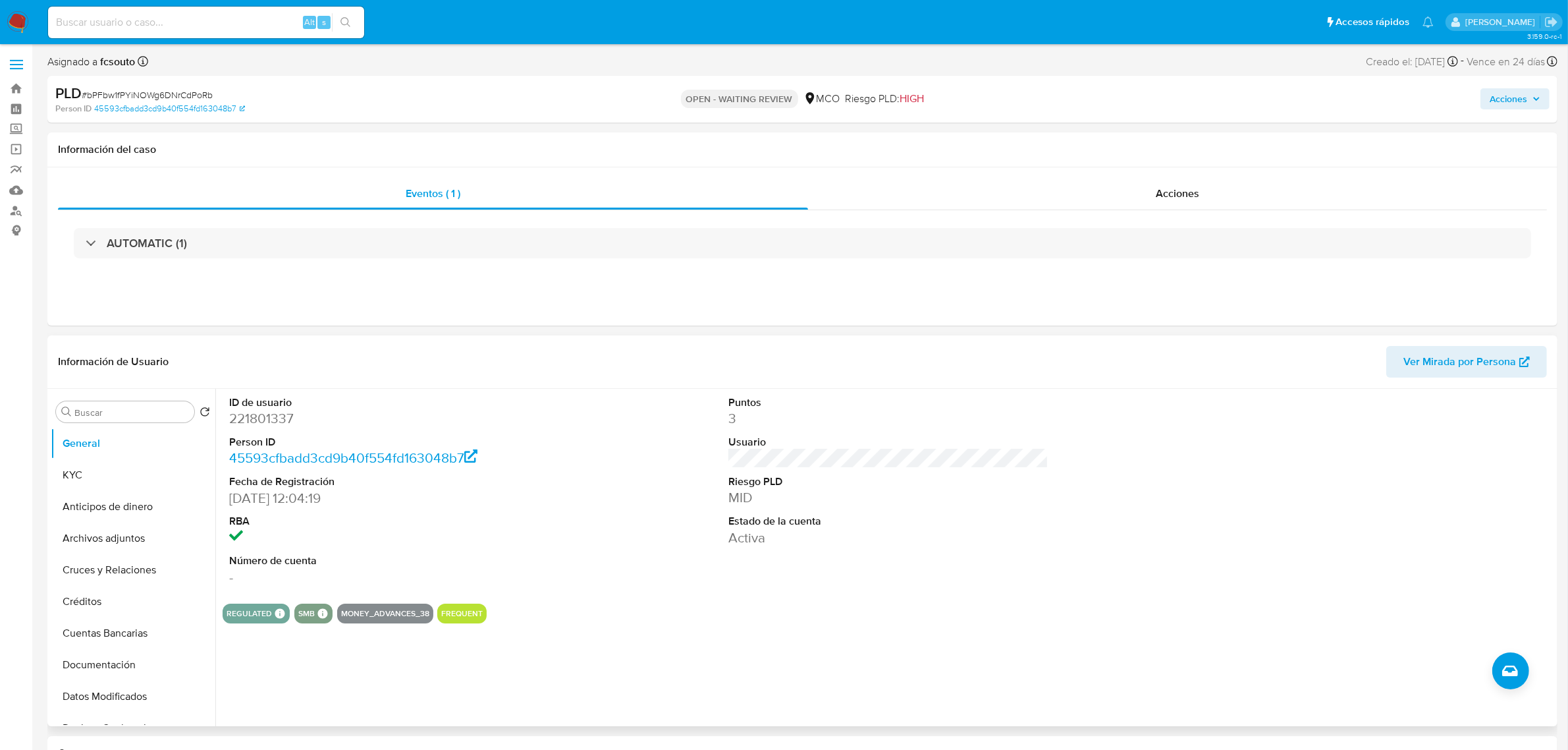
click at [250, 422] on dd "221801337" at bounding box center [389, 418] width 320 height 19
copy dd "221801337"
click at [262, 415] on dd "221801337" at bounding box center [389, 418] width 320 height 19
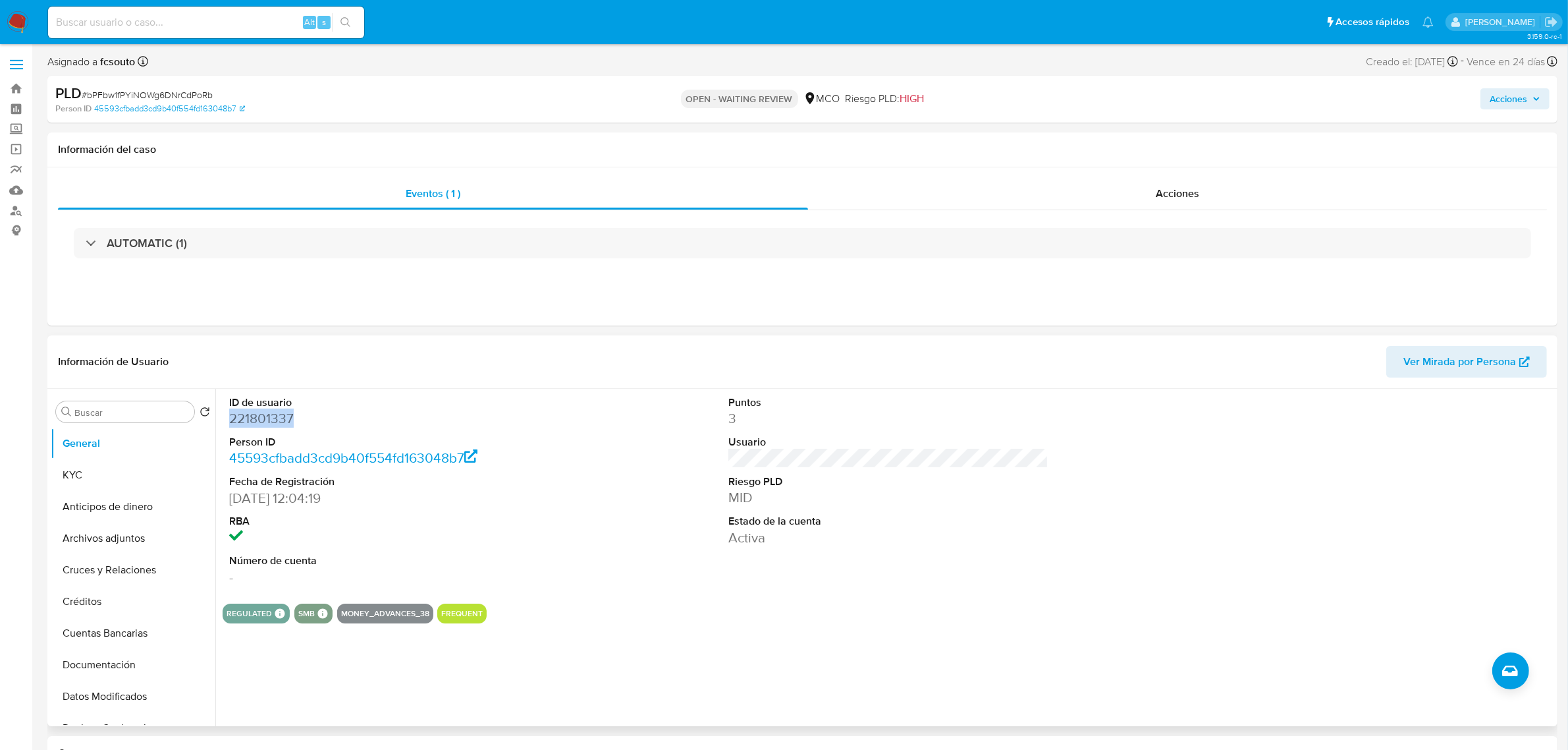
click at [254, 420] on dd "221801337" at bounding box center [389, 418] width 320 height 19
drag, startPoint x: 1523, startPoint y: 95, endPoint x: 1512, endPoint y: 95, distance: 11.0
click at [1519, 95] on span "Acciones" at bounding box center [1509, 98] width 38 height 21
